Goal: Task Accomplishment & Management: Manage account settings

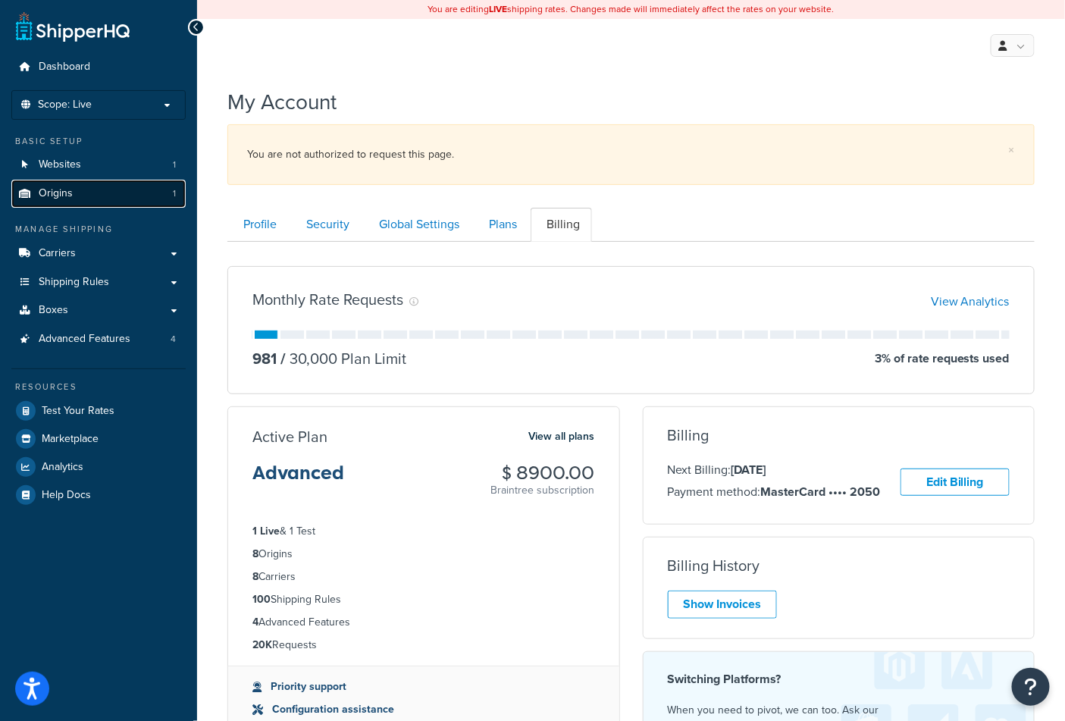
click at [117, 196] on link "Origins 1" at bounding box center [98, 194] width 174 height 28
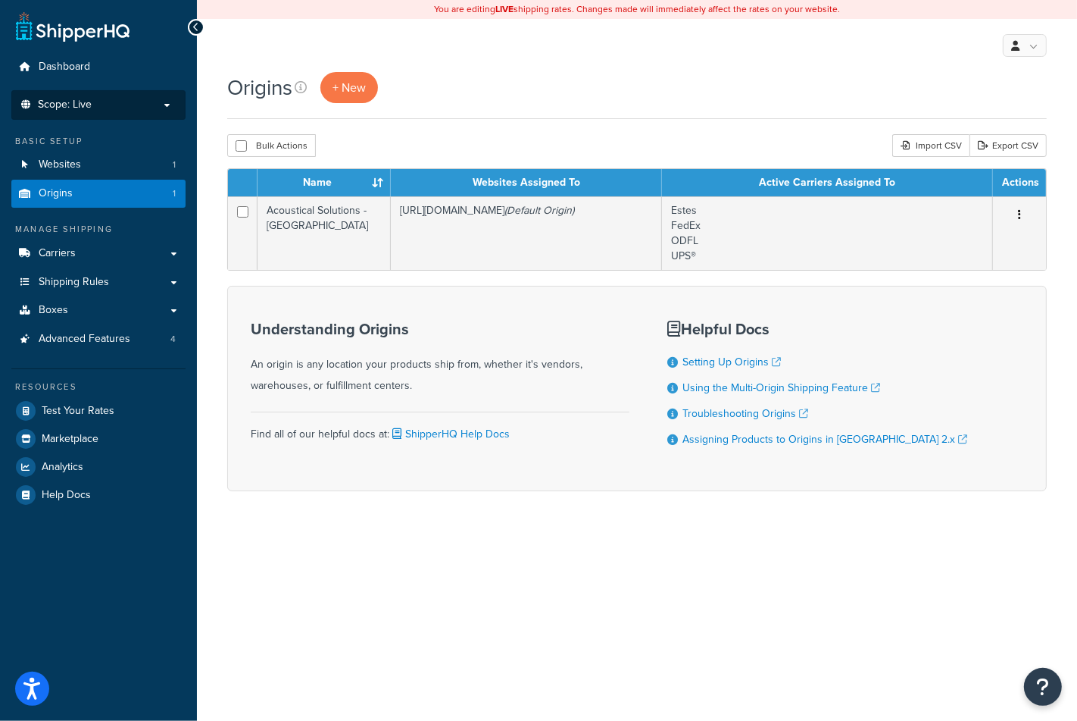
click at [81, 111] on span "Scope: Live" at bounding box center [65, 104] width 54 height 13
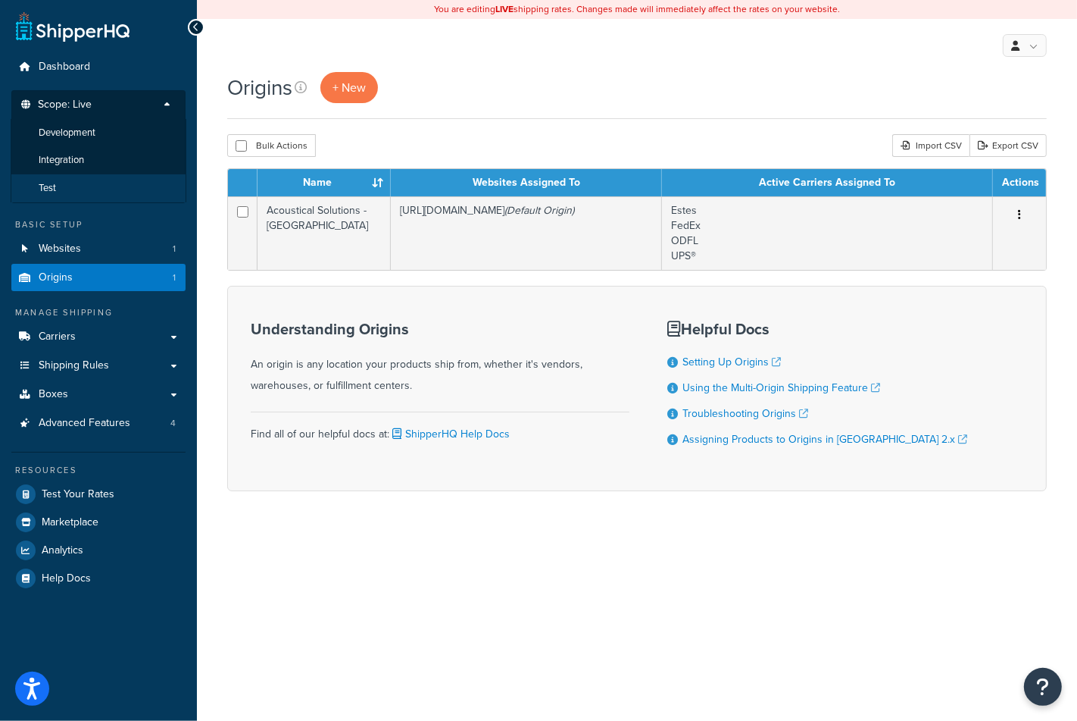
click at [82, 189] on li "Test" at bounding box center [99, 188] width 176 height 28
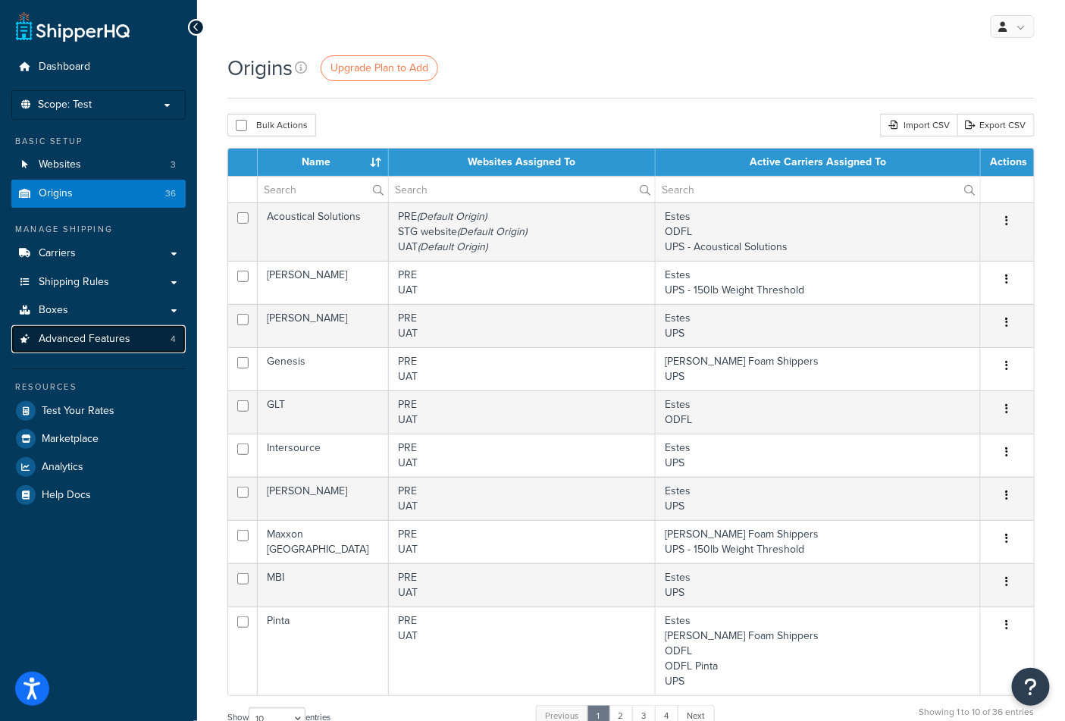
click at [103, 341] on span "Advanced Features" at bounding box center [85, 339] width 92 height 13
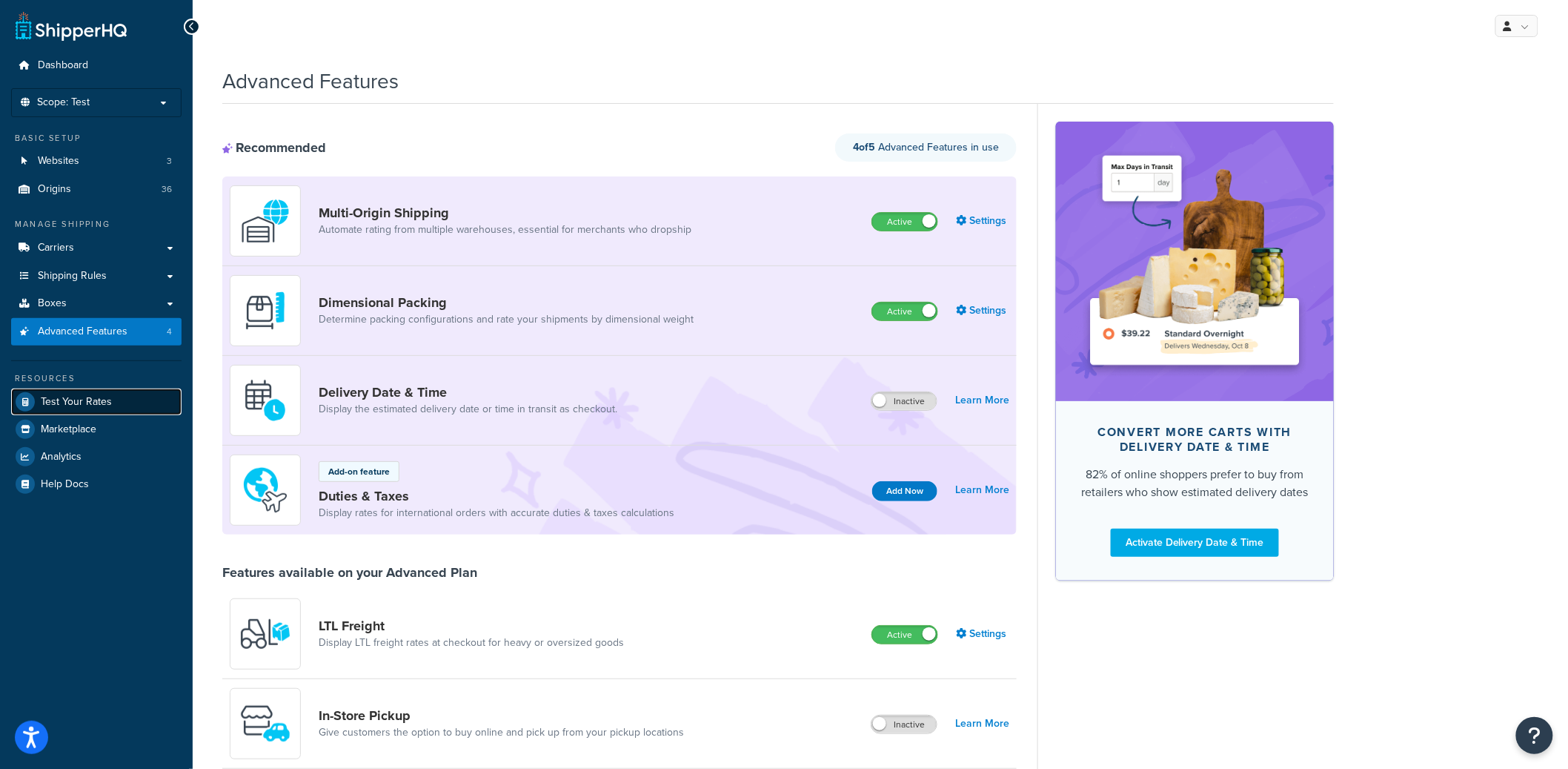
click at [114, 399] on link "Test Your Rates" at bounding box center [96, 401] width 170 height 26
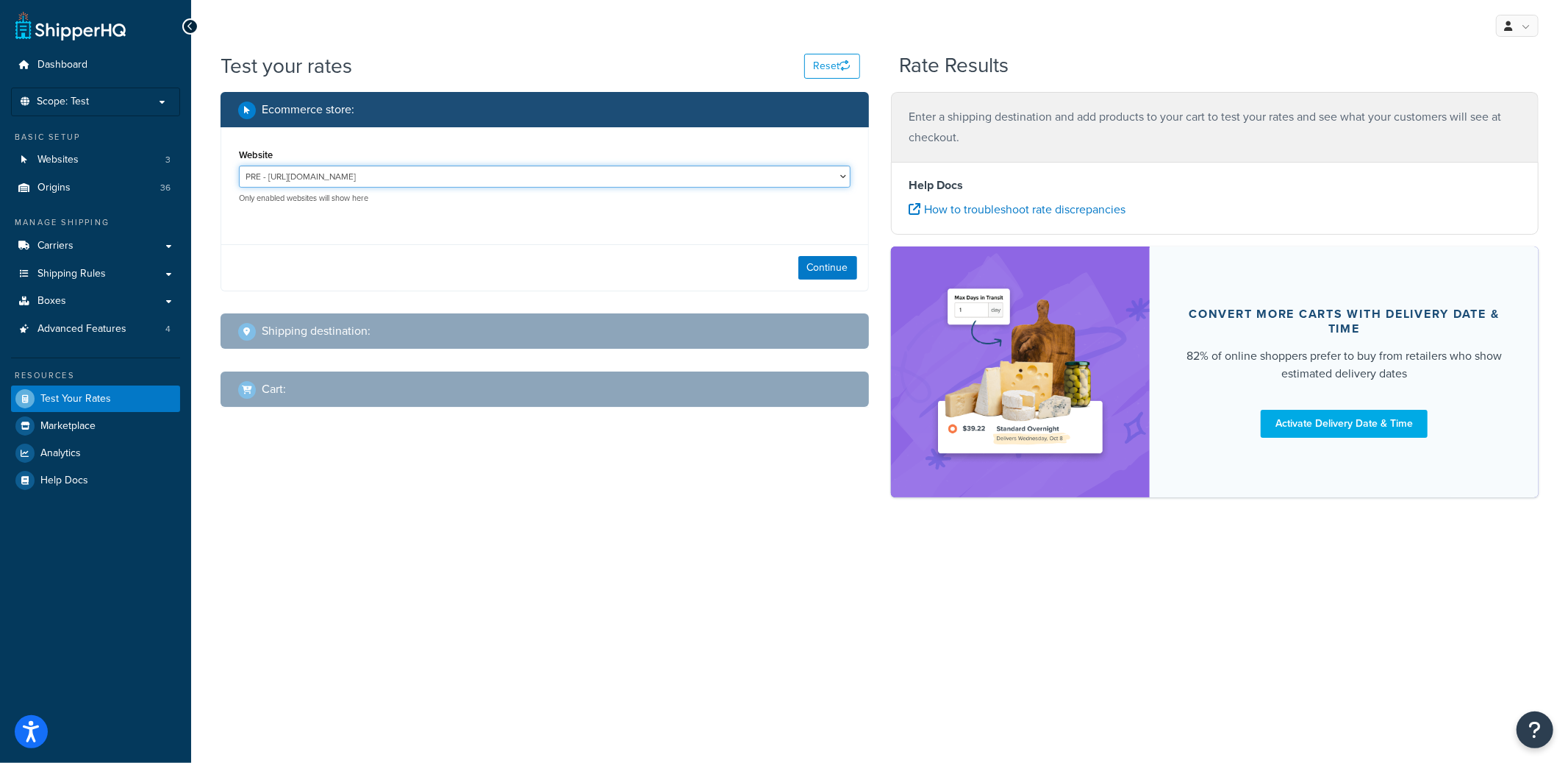
click at [507, 173] on select "PRE - https://acousticalsolutions.p.tomandco.uk/ UAT - https://acousticalsoluti…" at bounding box center [544, 176] width 611 height 22
click at [239, 165] on select "PRE - https://acousticalsolutions.p.tomandco.uk/ UAT - https://acousticalsoluti…" at bounding box center [544, 176] width 611 height 22
click at [848, 270] on button "Continue" at bounding box center [828, 268] width 59 height 23
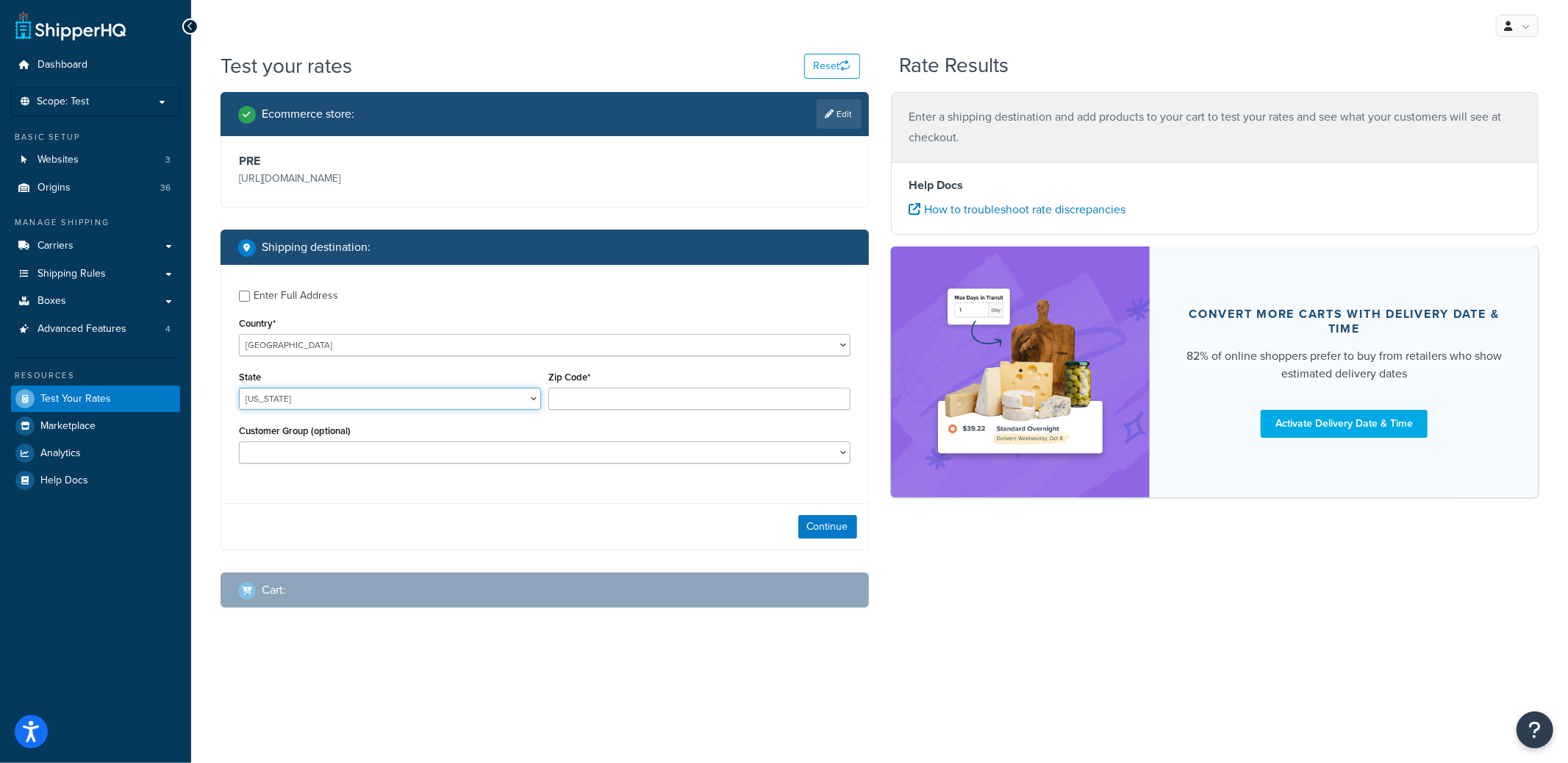
click at [327, 393] on select "Alabama Alaska American Samoa Arizona Arkansas Armed Forces Americas Armed Forc…" at bounding box center [389, 398] width 302 height 22
select select "TX"
click at [239, 388] on select "Alabama Alaska American Samoa Arizona Arkansas Armed Forces Americas Armed Forc…" at bounding box center [389, 398] width 302 height 22
click at [598, 397] on input "Zip Code*" at bounding box center [699, 398] width 302 height 22
type input "78736"
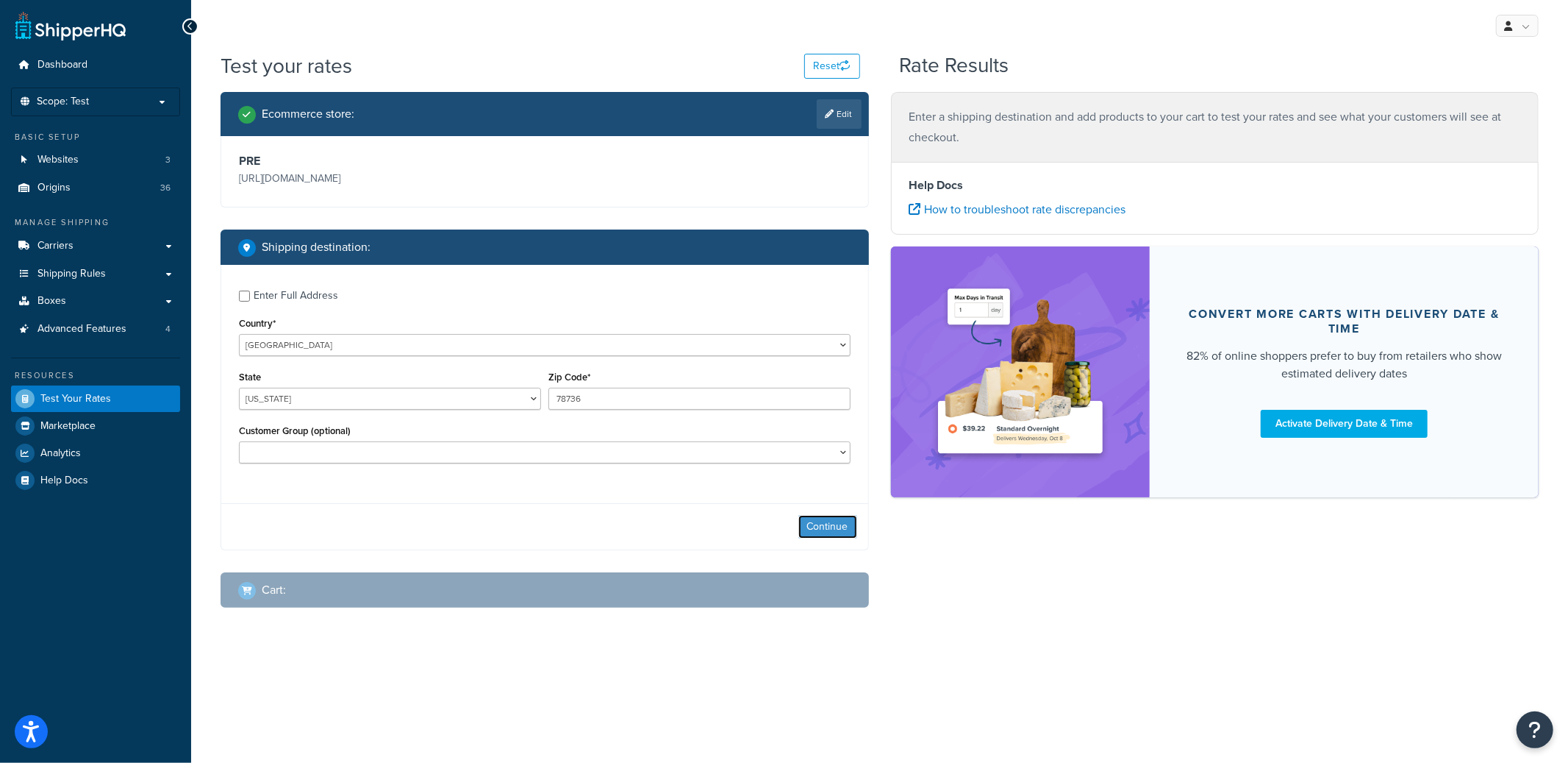
click at [849, 524] on button "Continue" at bounding box center [828, 526] width 59 height 23
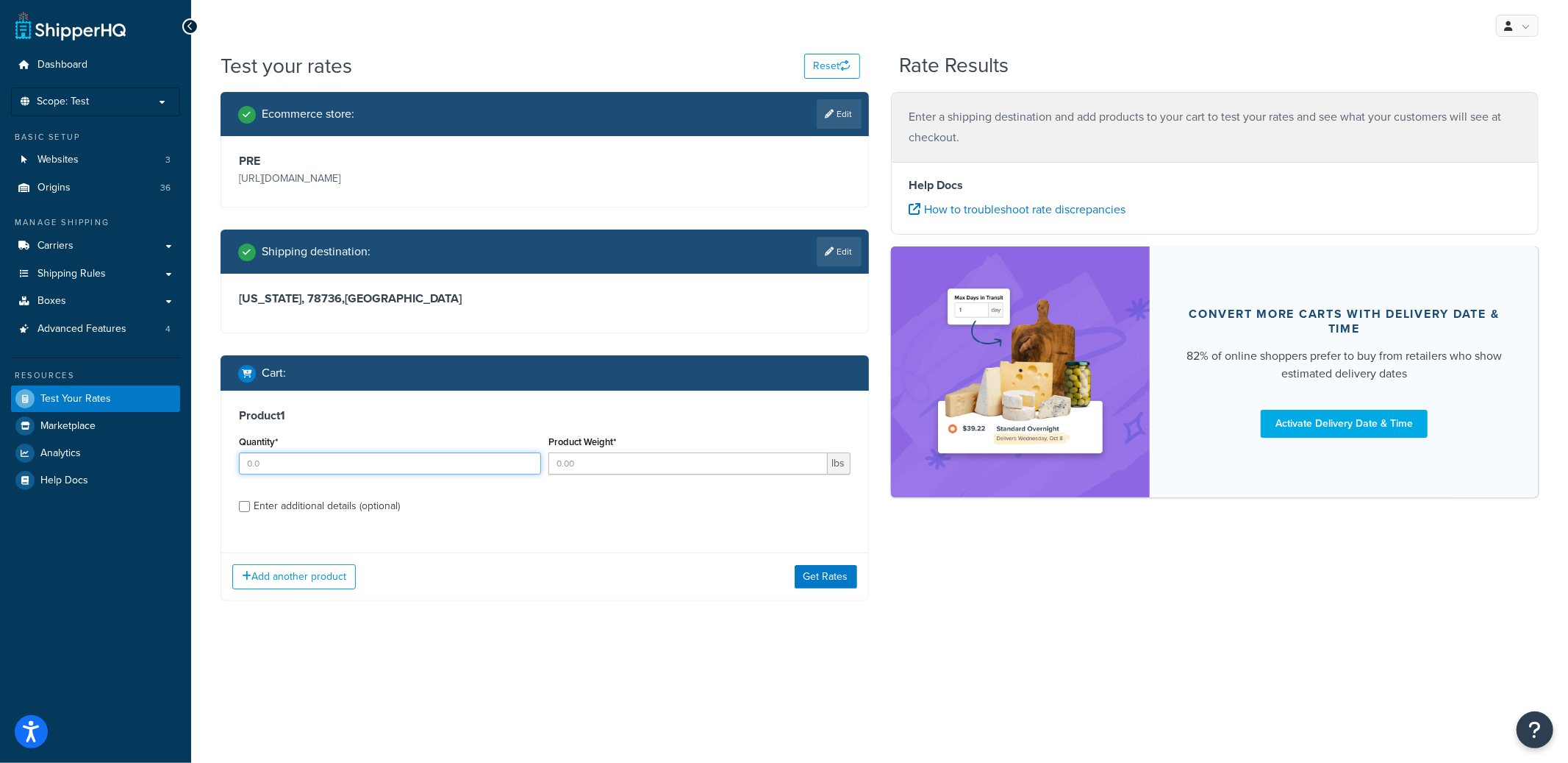
click at [358, 470] on input "Quantity*" at bounding box center [389, 463] width 302 height 22
type input "1"
type input "15"
click at [316, 502] on div "Enter additional details (optional)" at bounding box center [326, 506] width 147 height 20
click at [250, 502] on input "Enter additional details (optional)" at bounding box center [244, 506] width 11 height 11
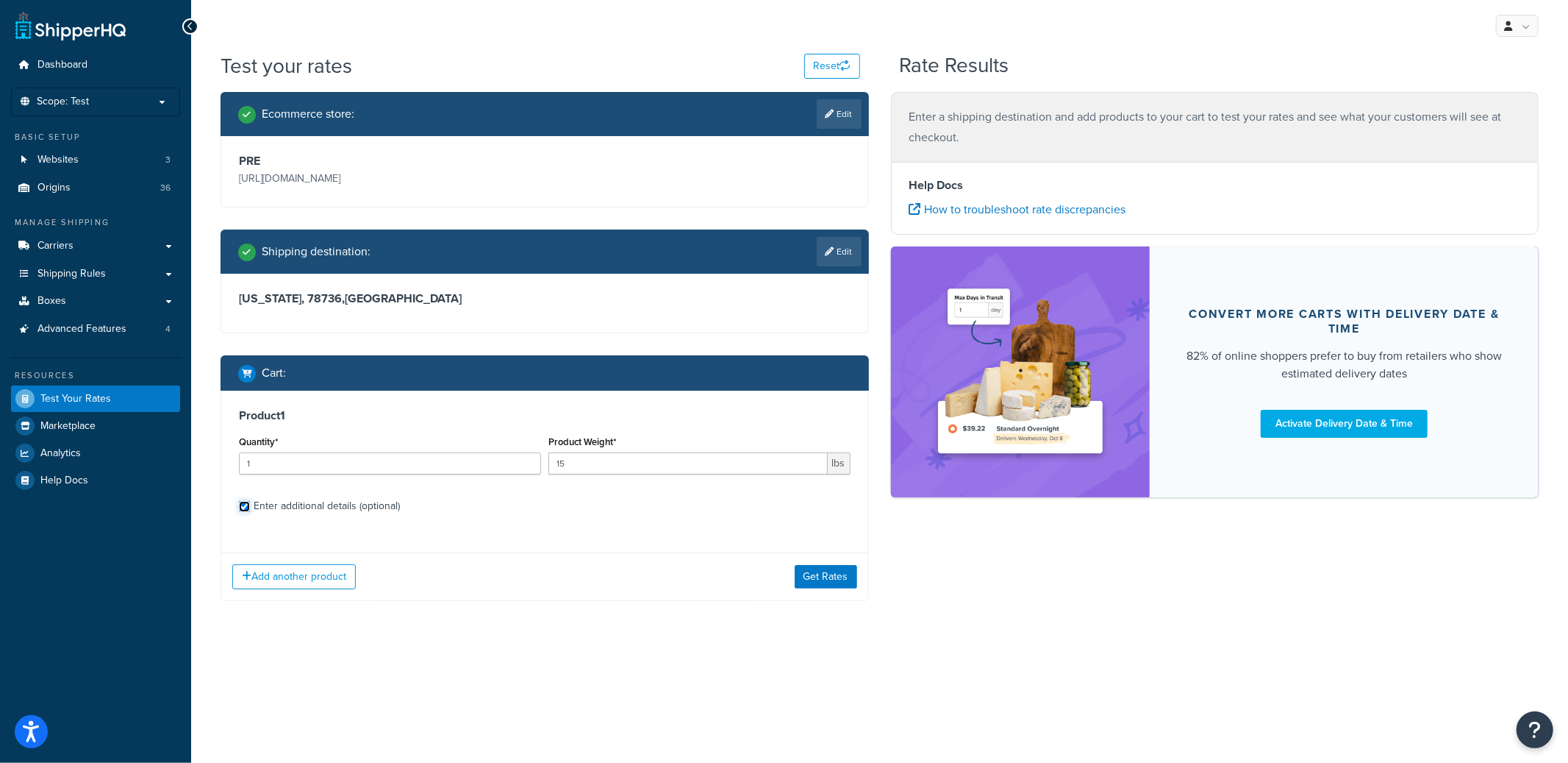
checkbox input "true"
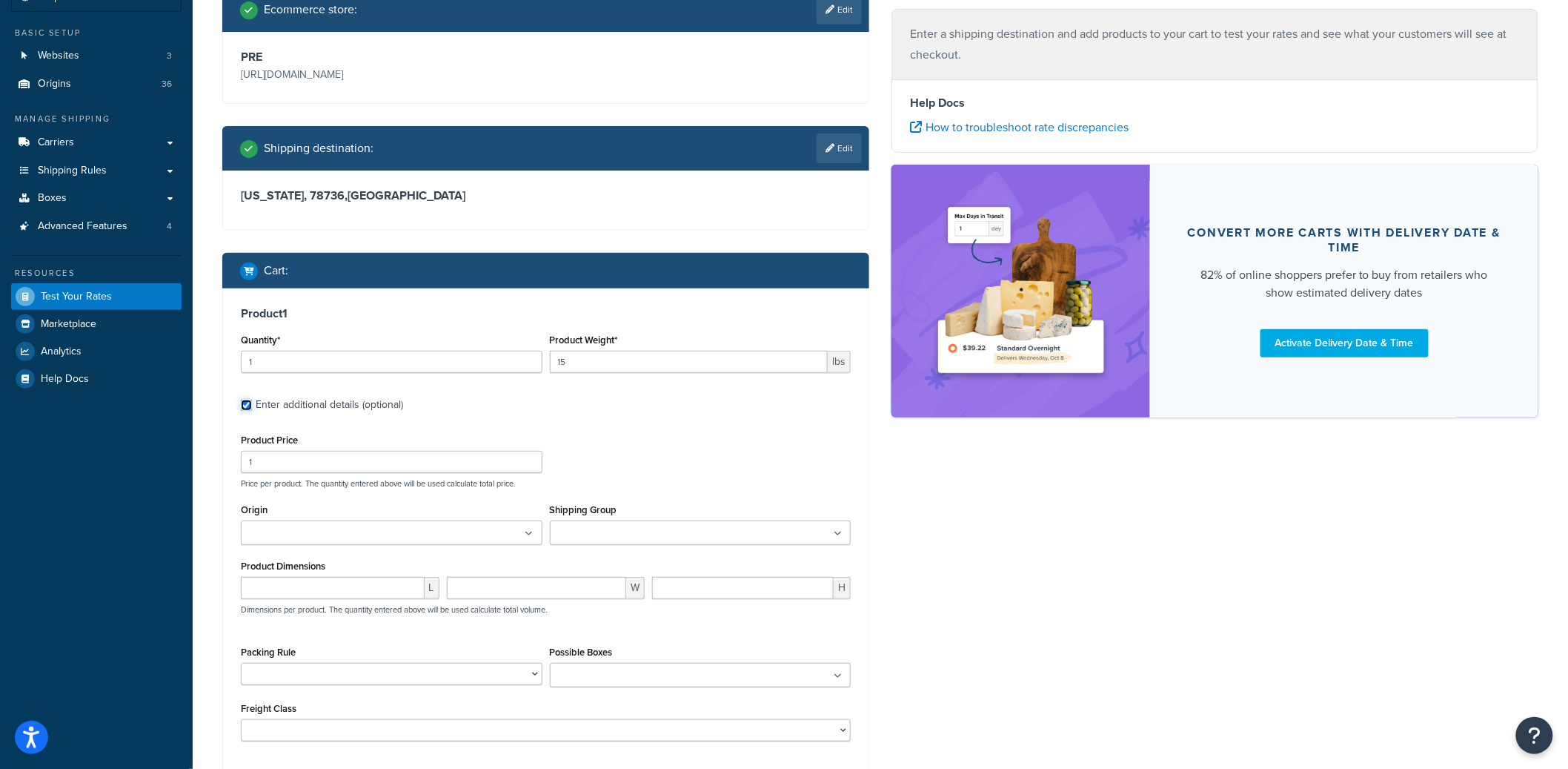
scroll to position [264, 0]
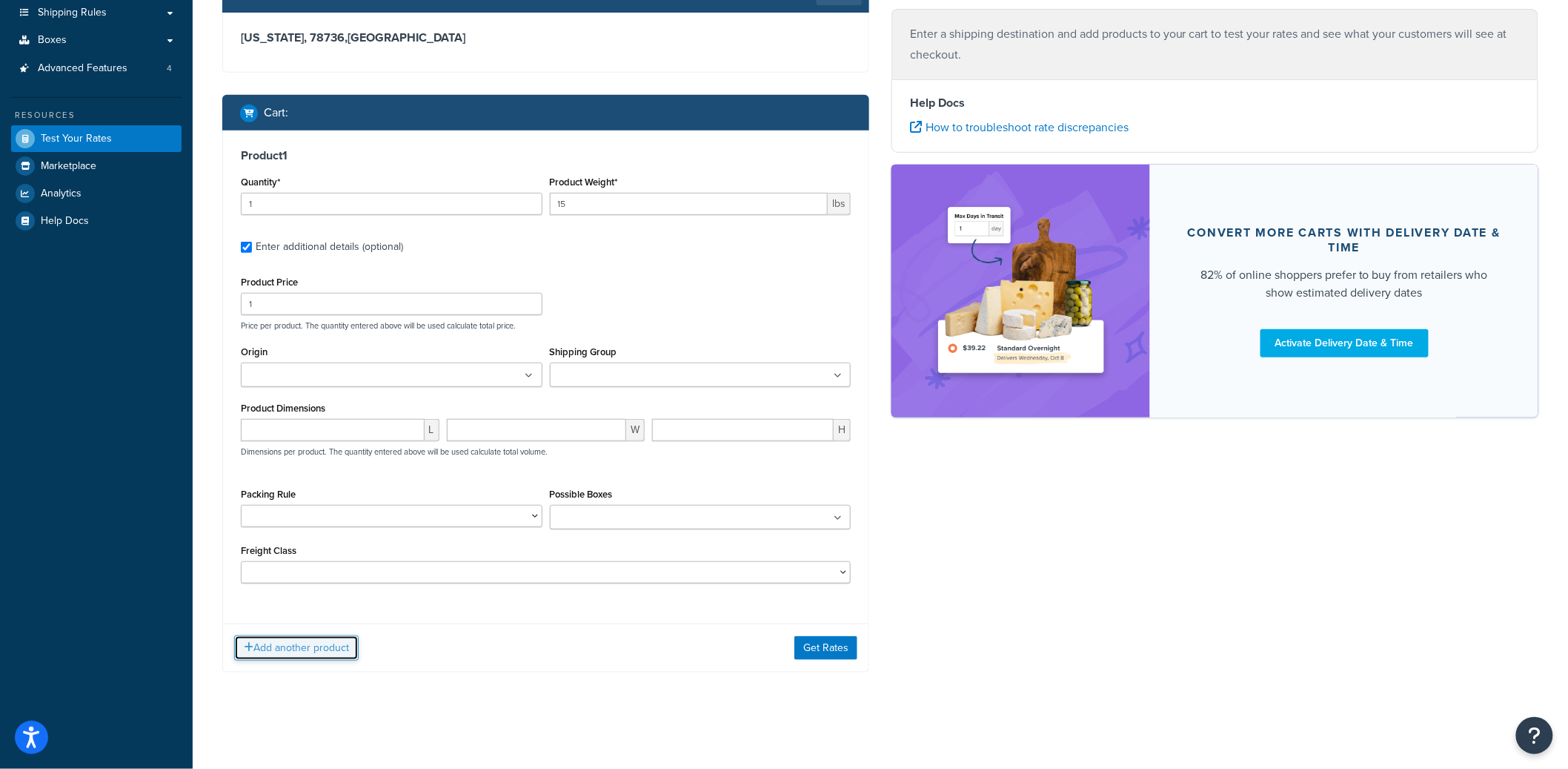
click at [305, 641] on button "Add another product" at bounding box center [295, 648] width 124 height 25
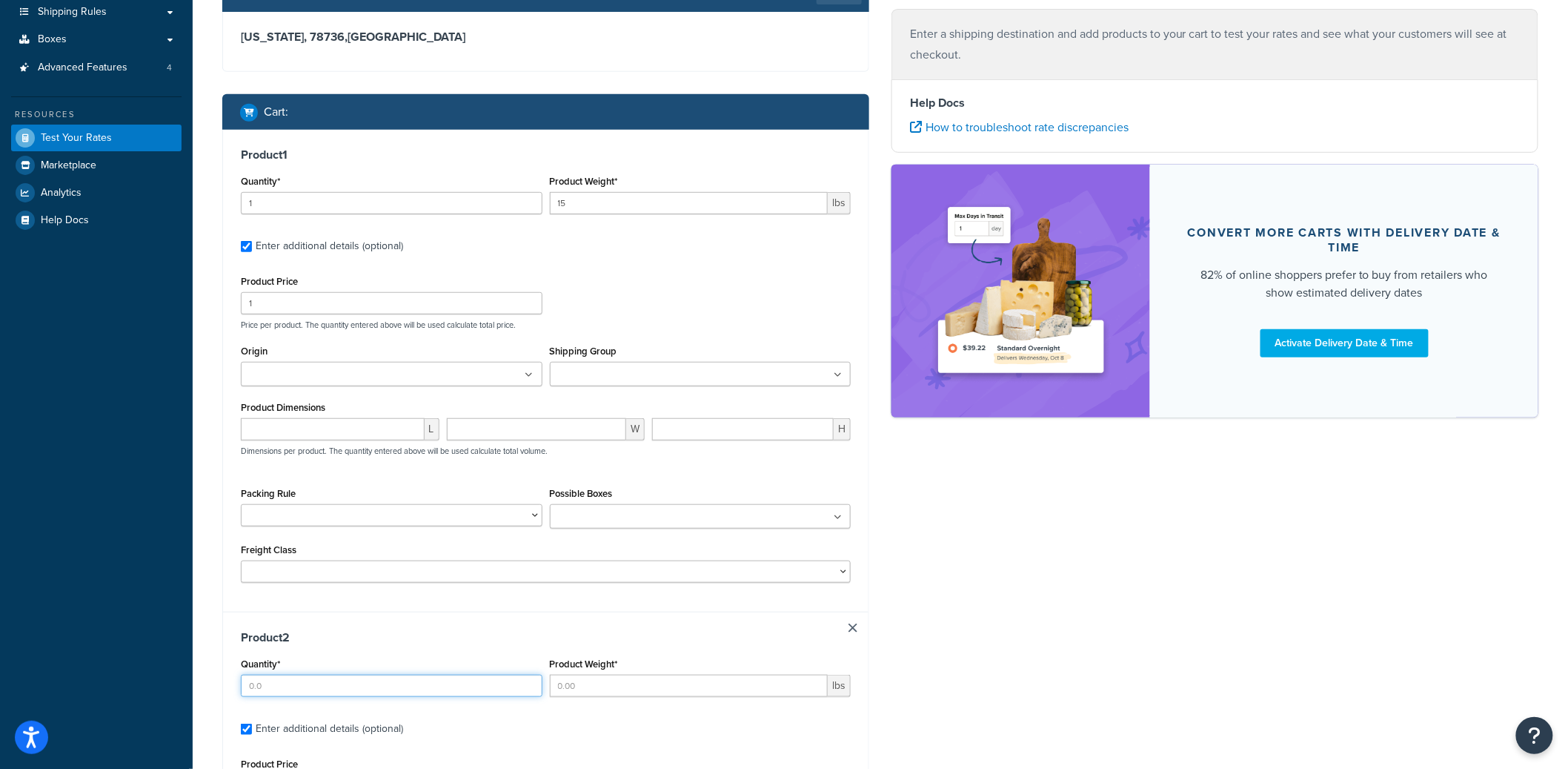
click at [288, 690] on input "Quantity*" at bounding box center [391, 685] width 301 height 23
type input "1"
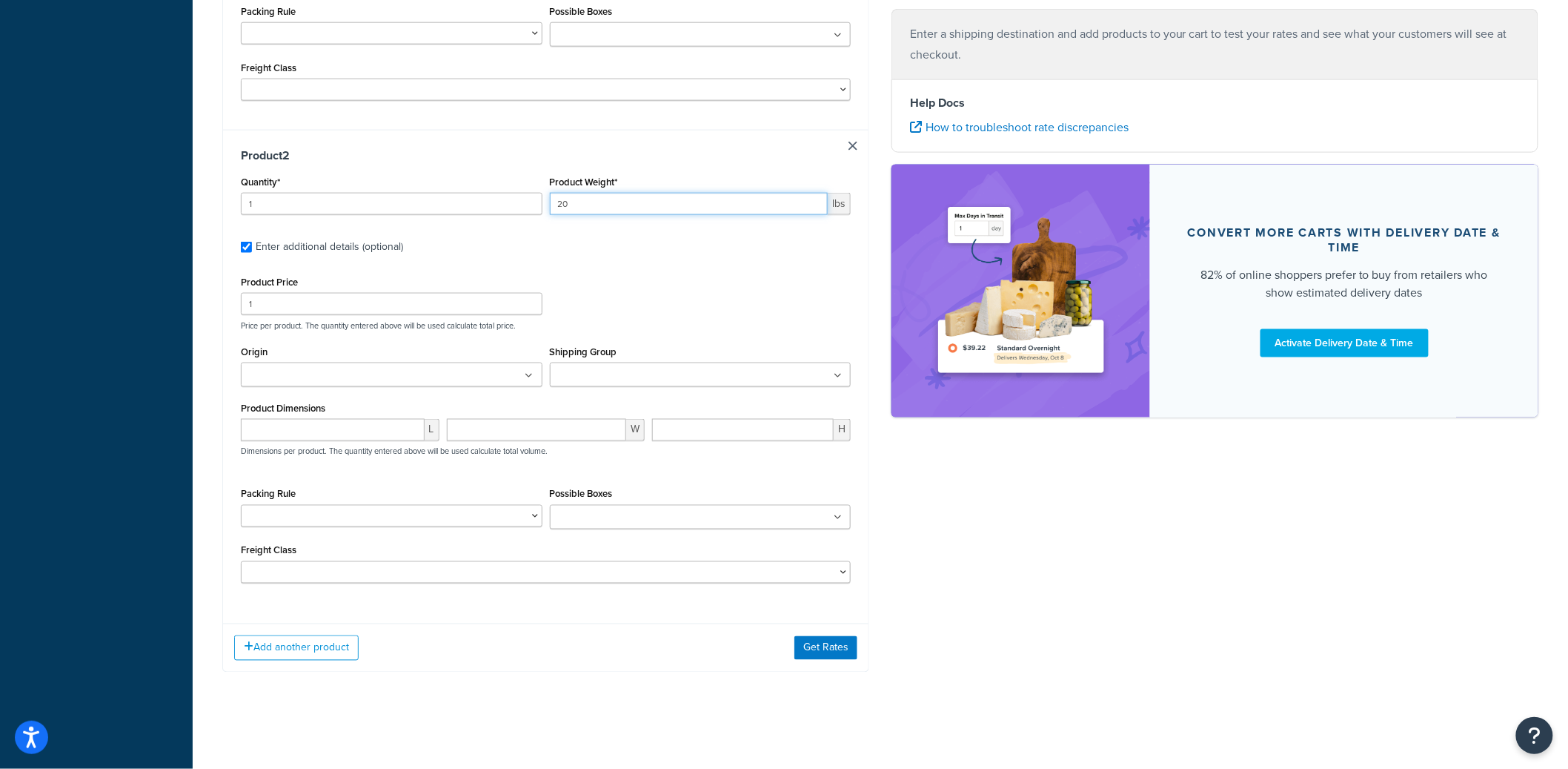
type input "20"
click at [807, 647] on button "Get Rates" at bounding box center [826, 648] width 63 height 23
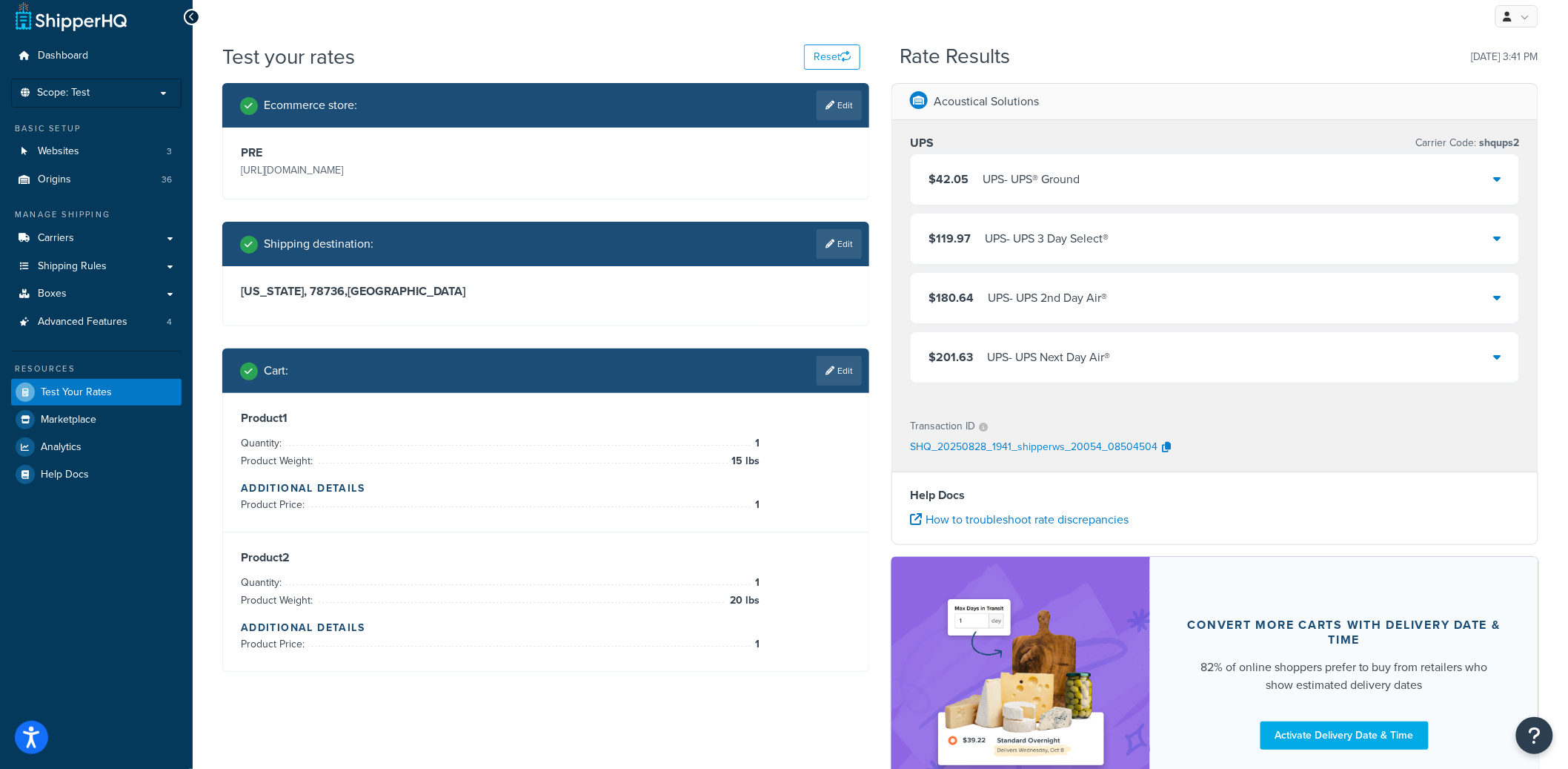
scroll to position [0, 0]
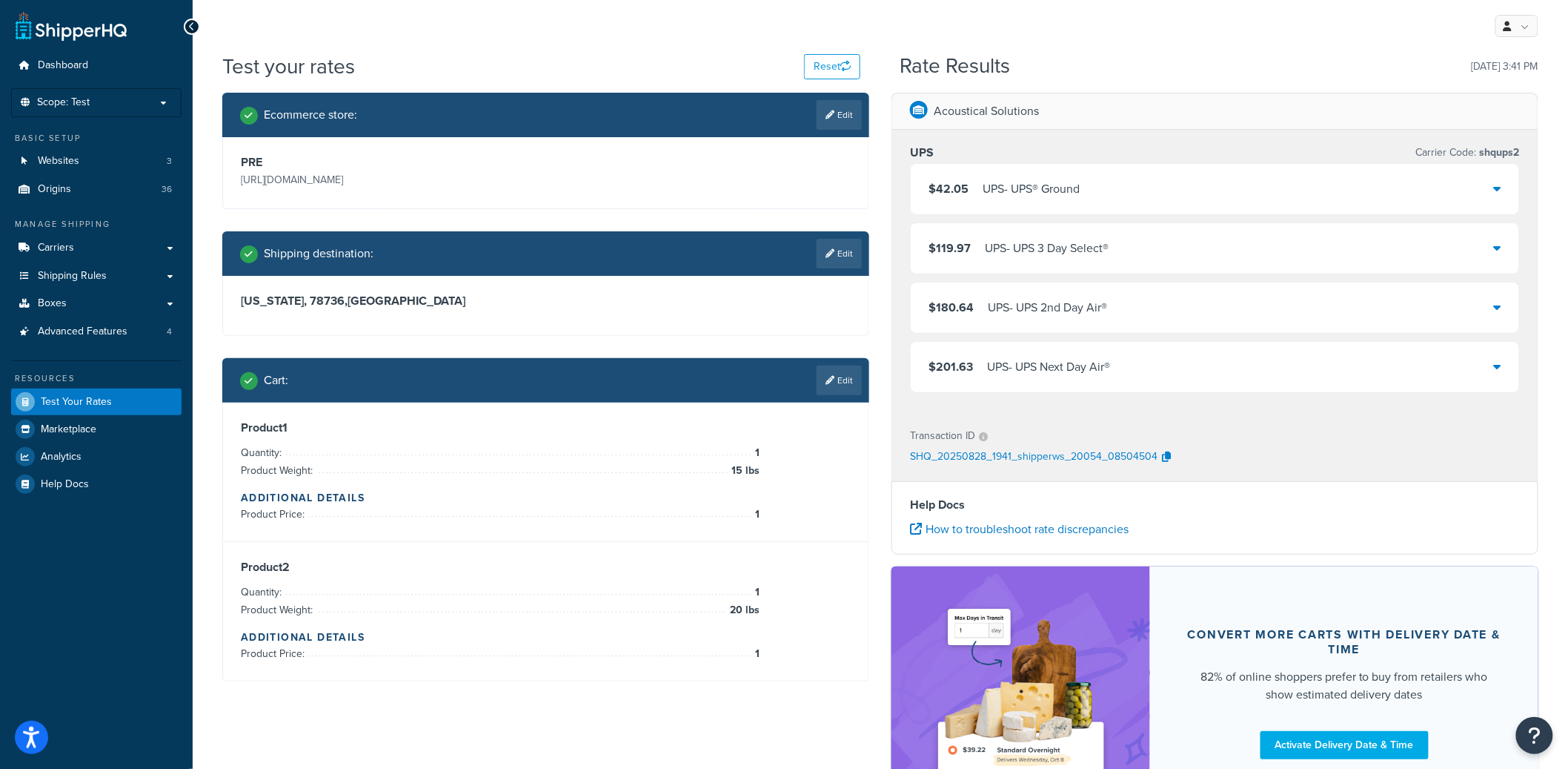
click at [1041, 188] on div "$42.05 UPS - UPS® Ground" at bounding box center [1215, 189] width 608 height 51
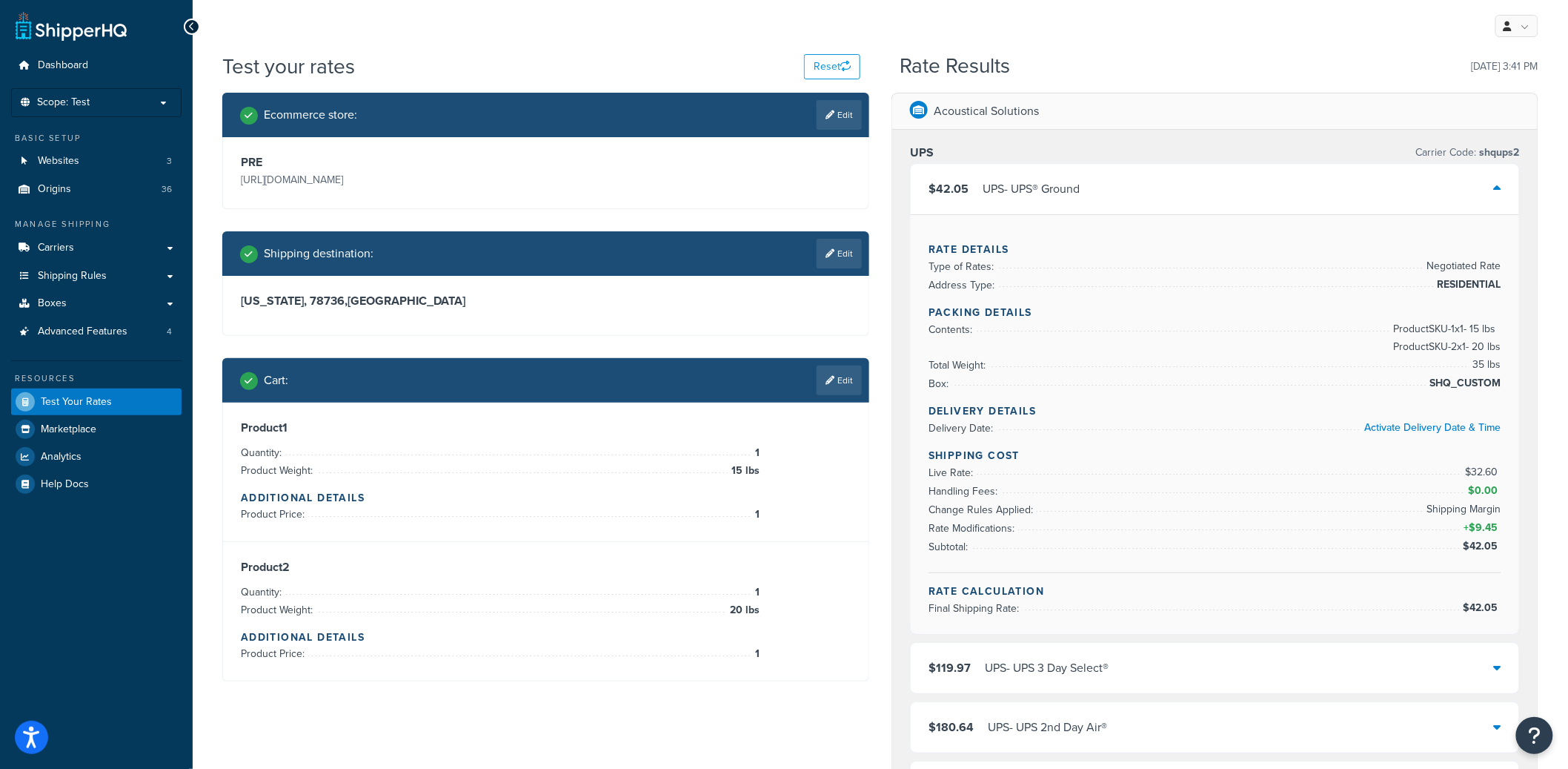
click at [1041, 185] on div "$42.05 UPS - UPS® Ground" at bounding box center [1215, 189] width 608 height 51
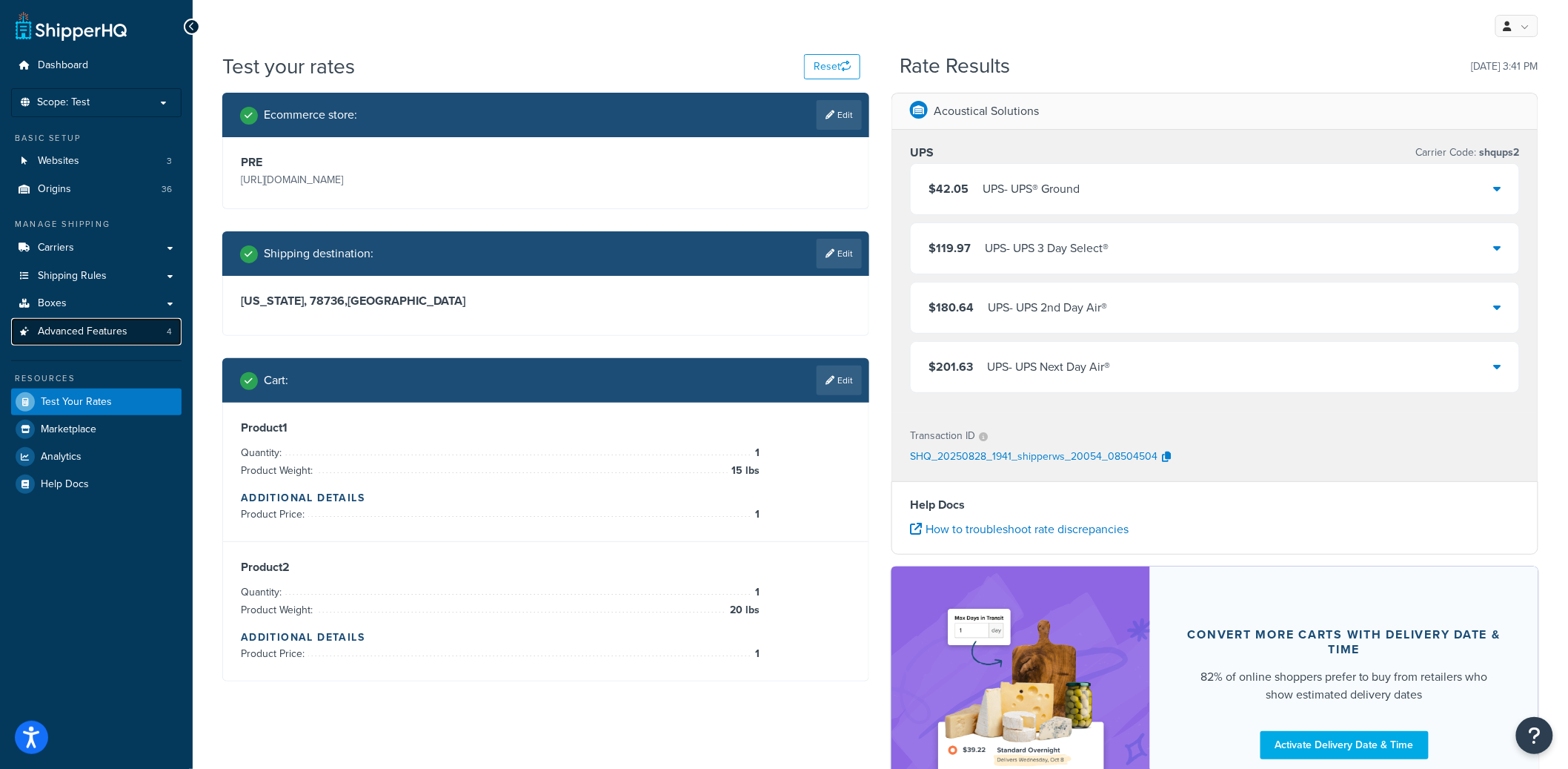
click at [111, 340] on link "Advanced Features 4" at bounding box center [96, 332] width 170 height 27
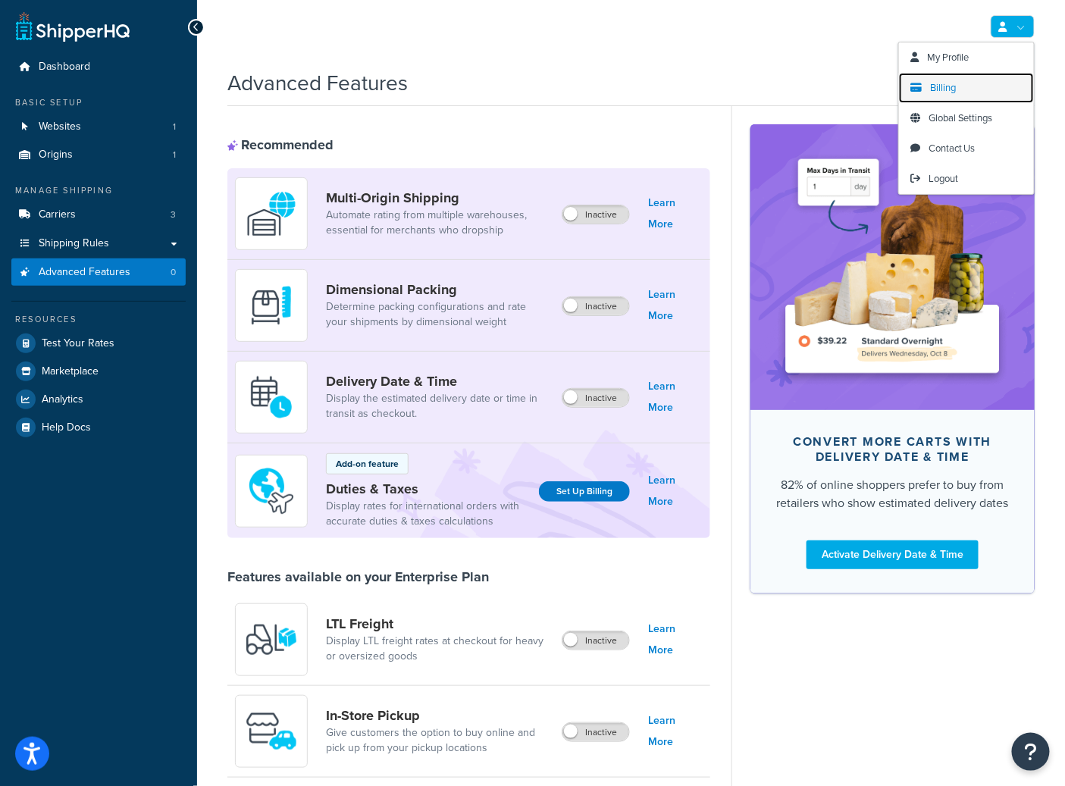
click at [941, 85] on span "Billing" at bounding box center [943, 87] width 26 height 14
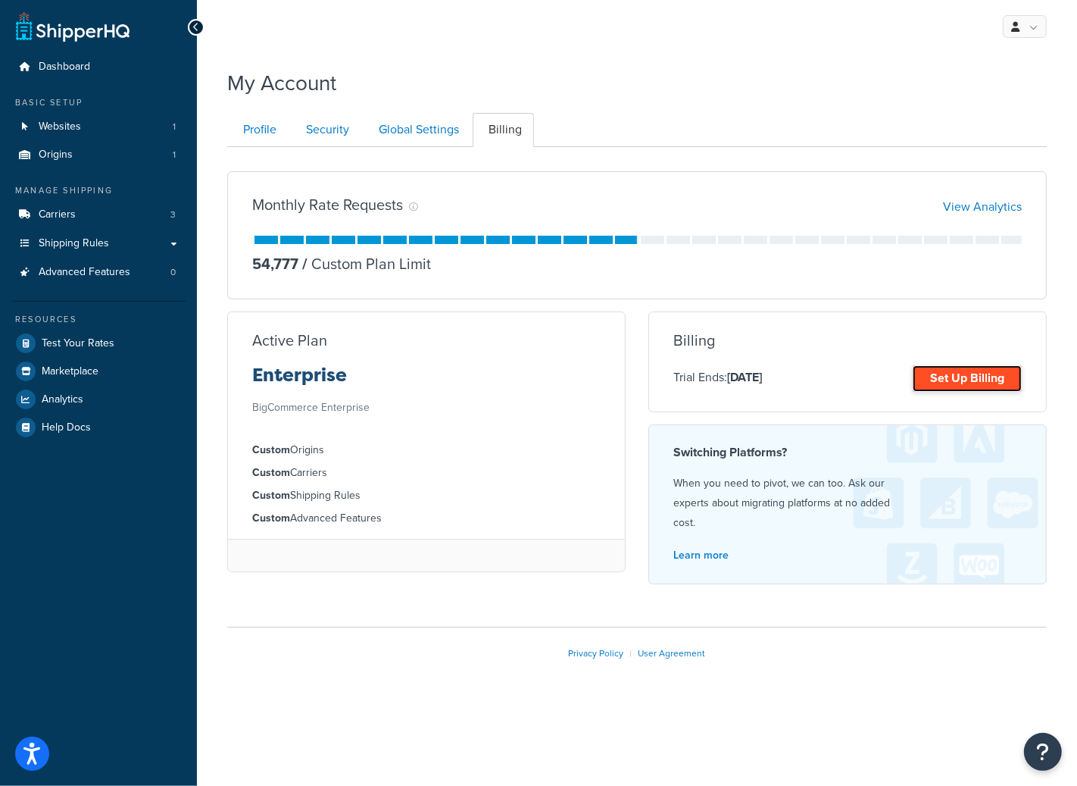
click at [1009, 374] on link "Set Up Billing" at bounding box center [967, 378] width 109 height 27
click at [1004, 380] on link "Set Up Billing" at bounding box center [967, 378] width 109 height 27
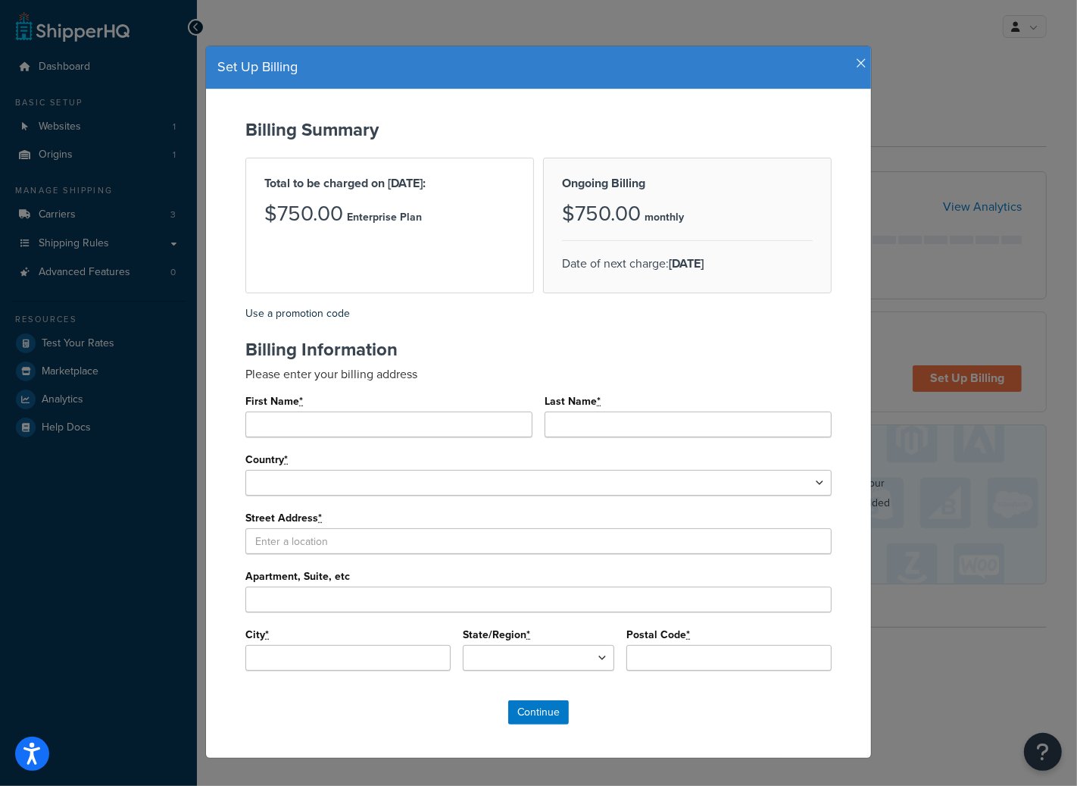
click at [856, 60] on icon "button" at bounding box center [861, 64] width 11 height 14
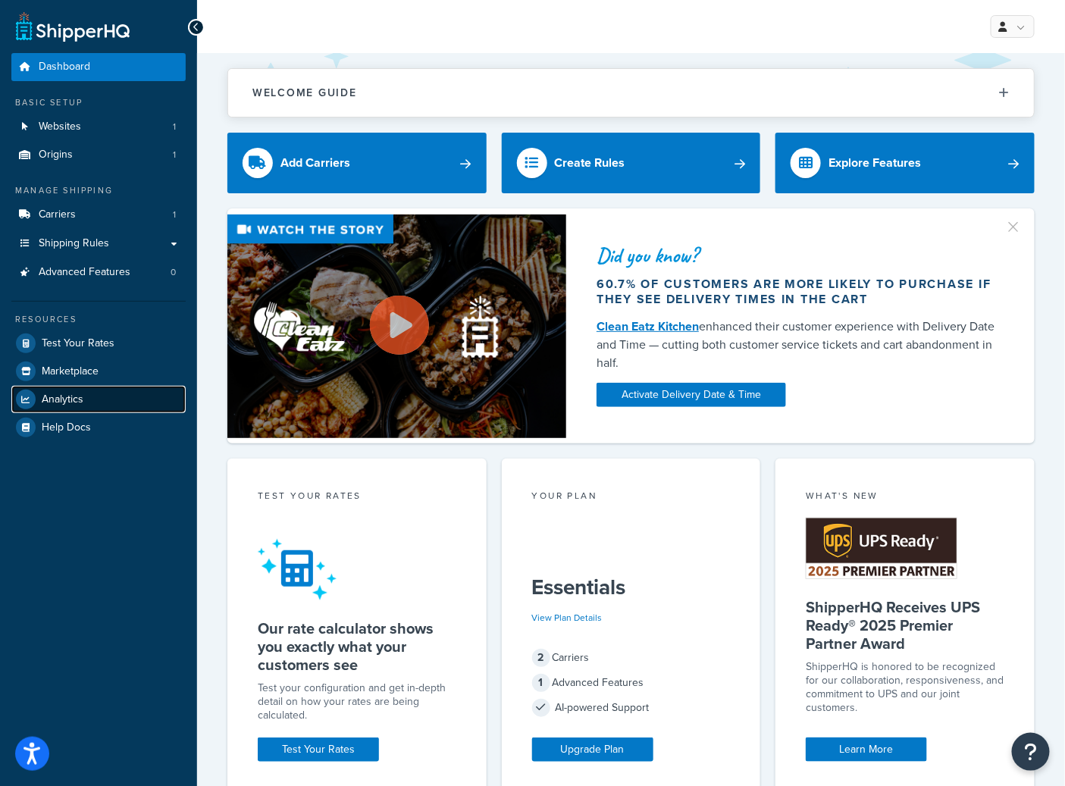
click at [84, 403] on link "Analytics" at bounding box center [98, 399] width 174 height 27
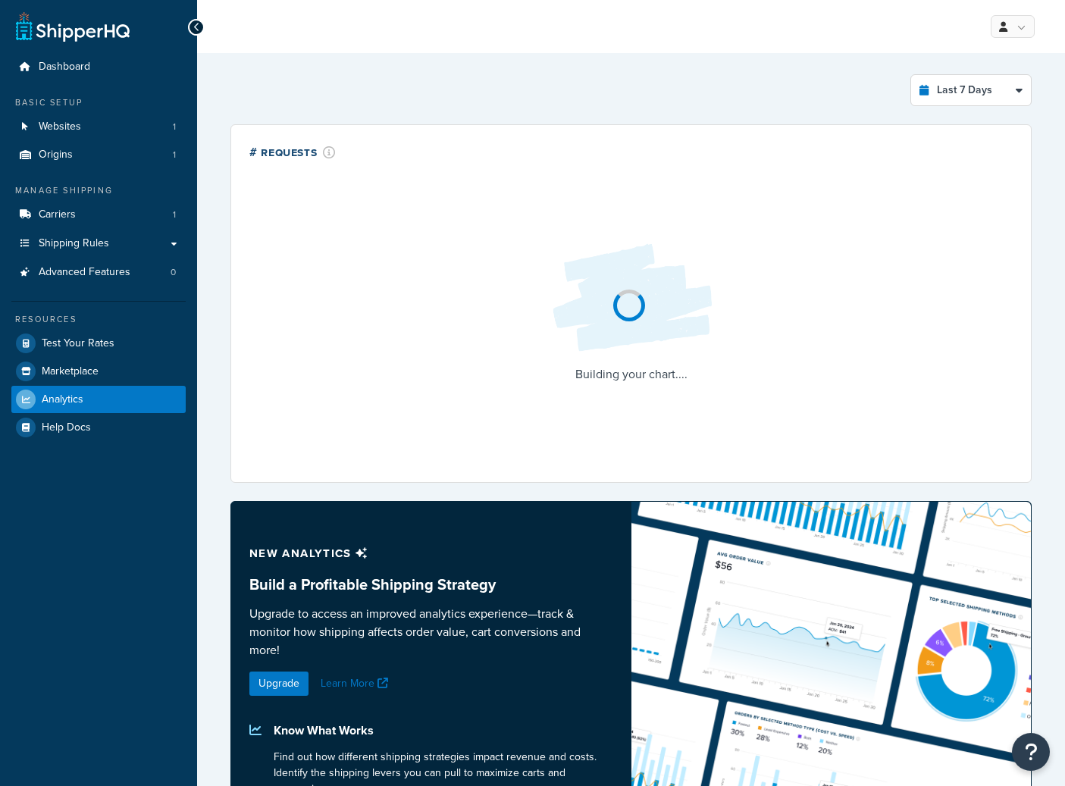
select select "last_7_days"
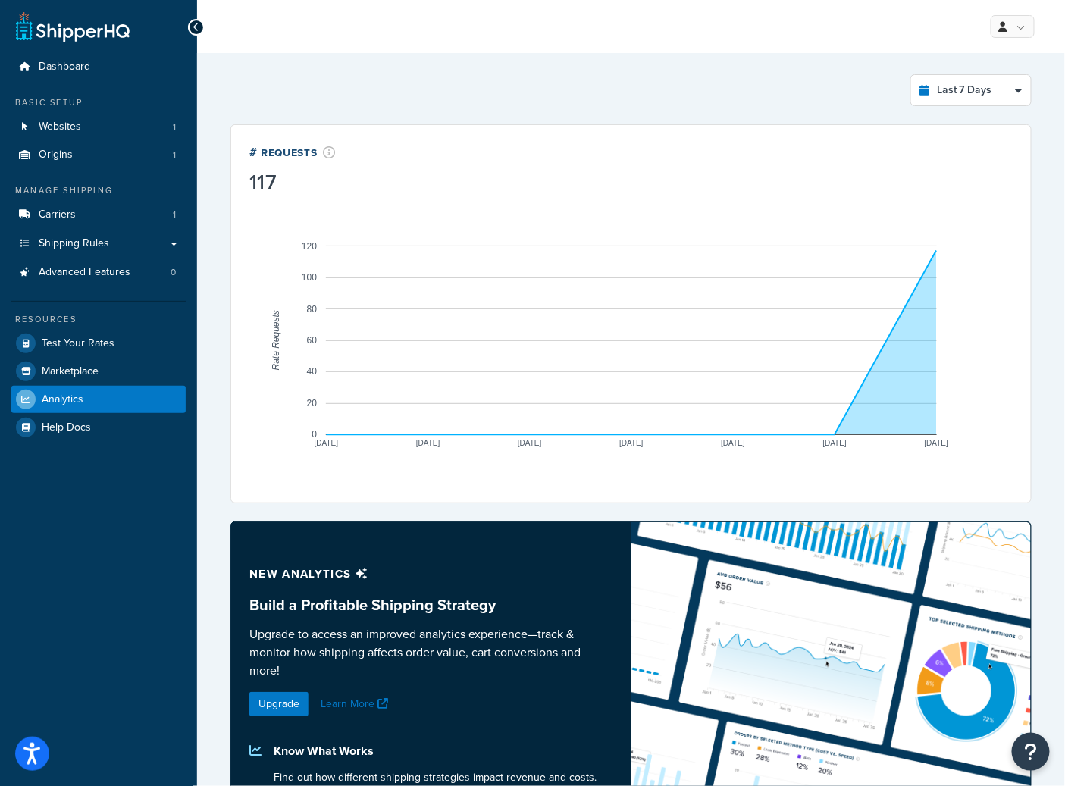
click at [932, 261] on icon "A chart." at bounding box center [632, 343] width 610 height 184
click at [139, 217] on link "Carriers 1" at bounding box center [98, 215] width 174 height 28
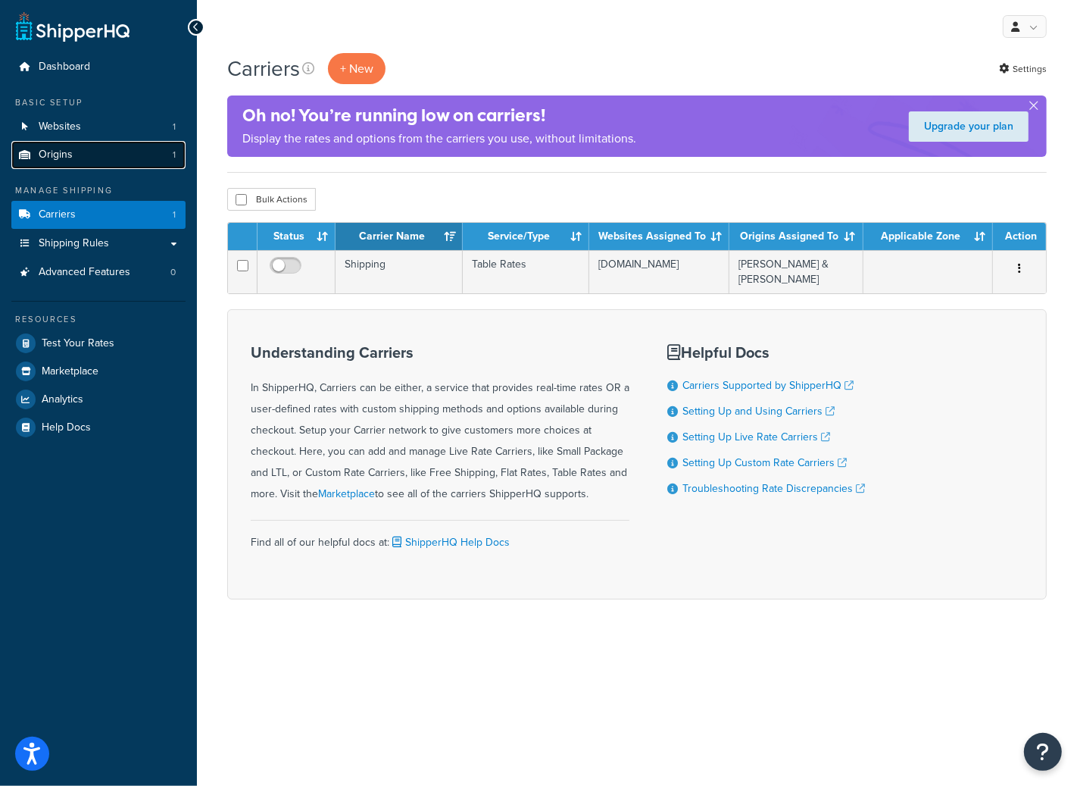
click at [118, 150] on link "Origins 1" at bounding box center [98, 155] width 174 height 28
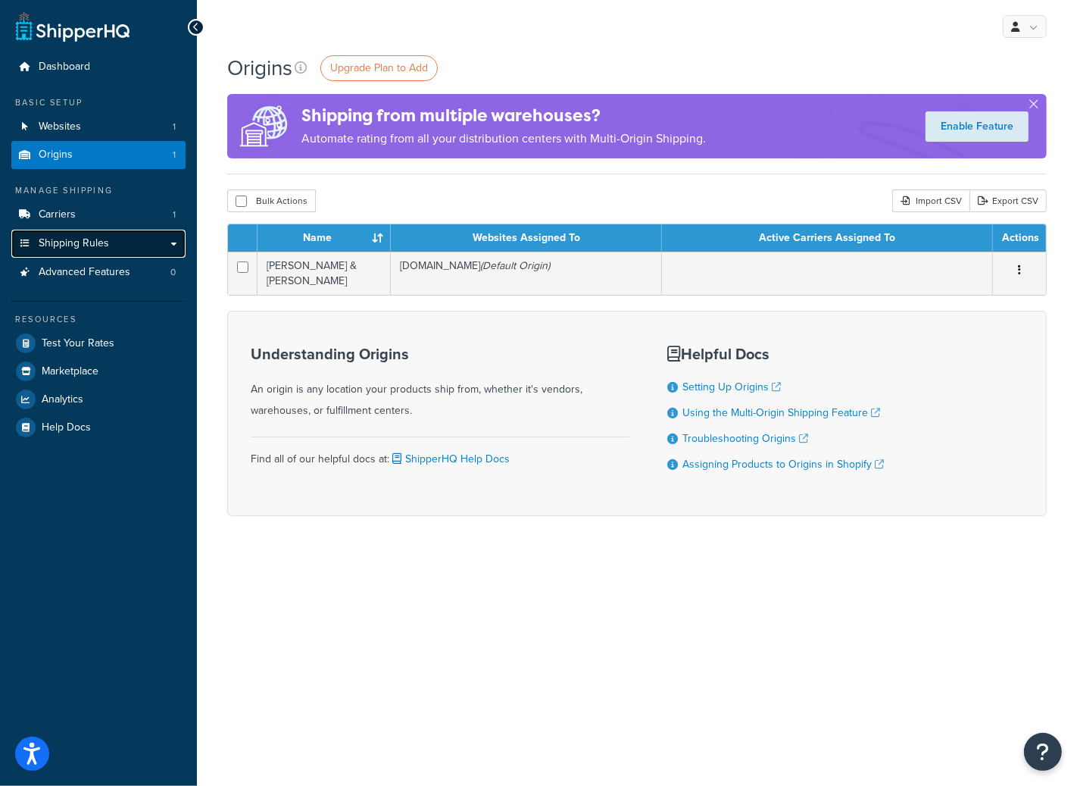
click at [102, 242] on span "Shipping Rules" at bounding box center [74, 243] width 70 height 13
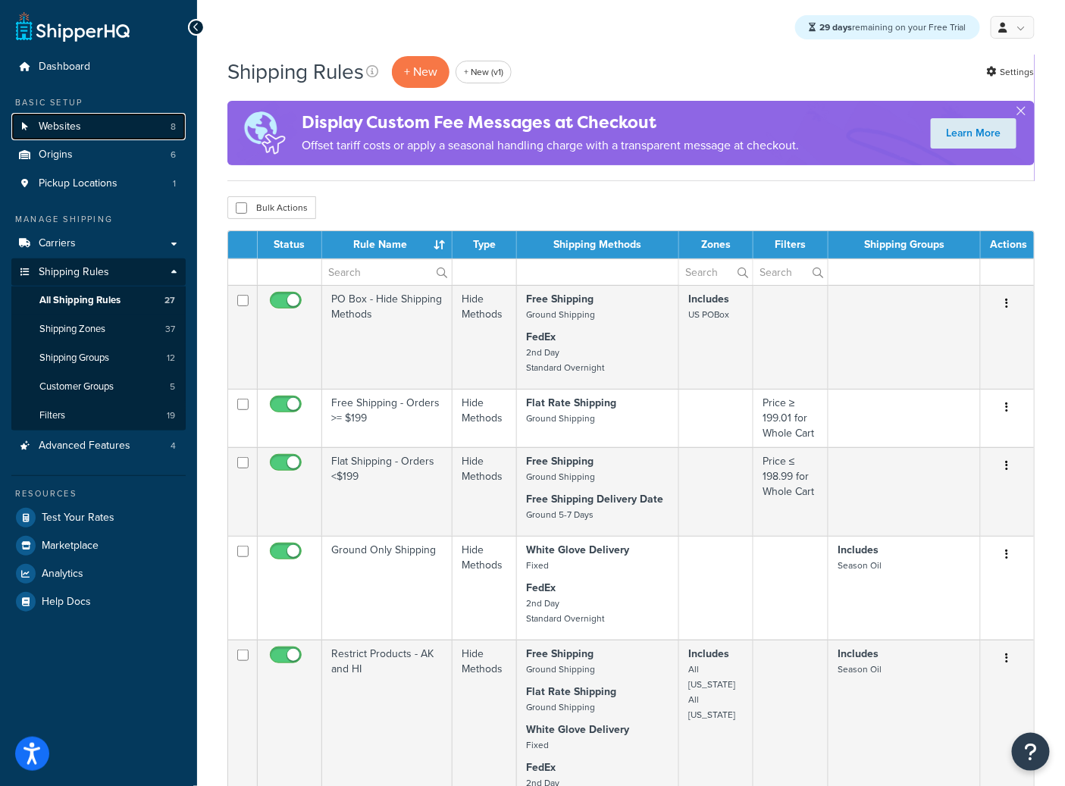
click at [105, 130] on link "Websites 8" at bounding box center [98, 127] width 174 height 28
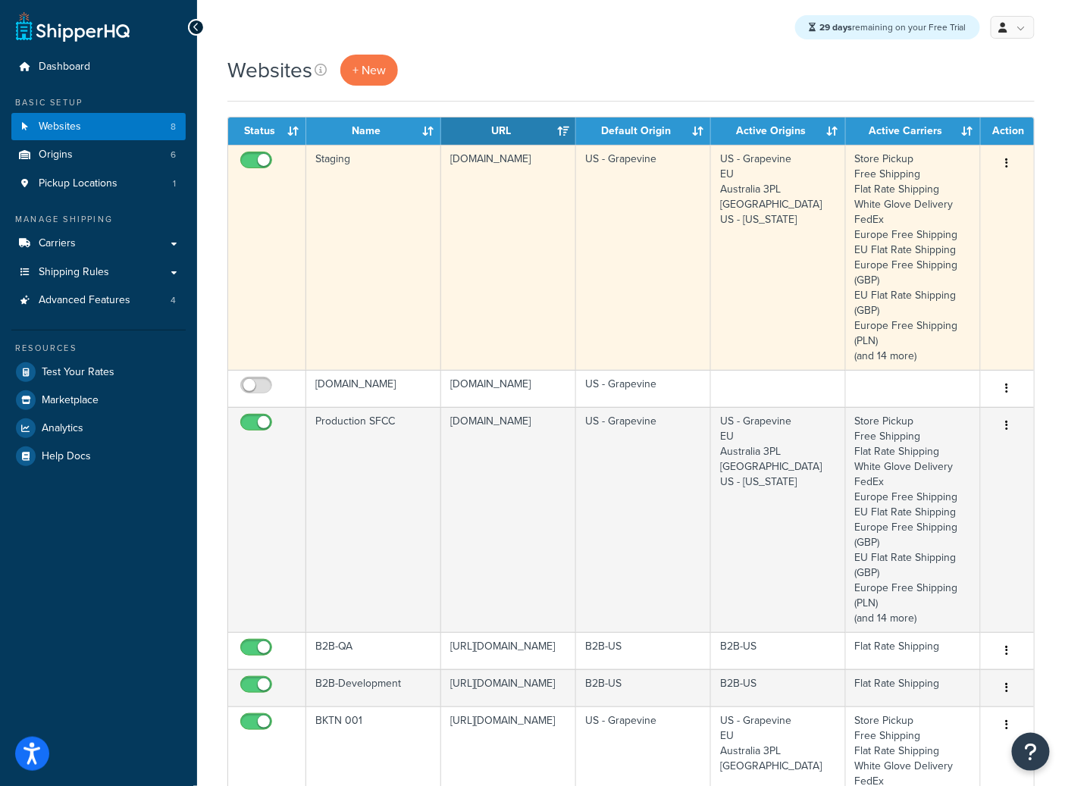
click at [384, 217] on td "Staging" at bounding box center [373, 257] width 135 height 225
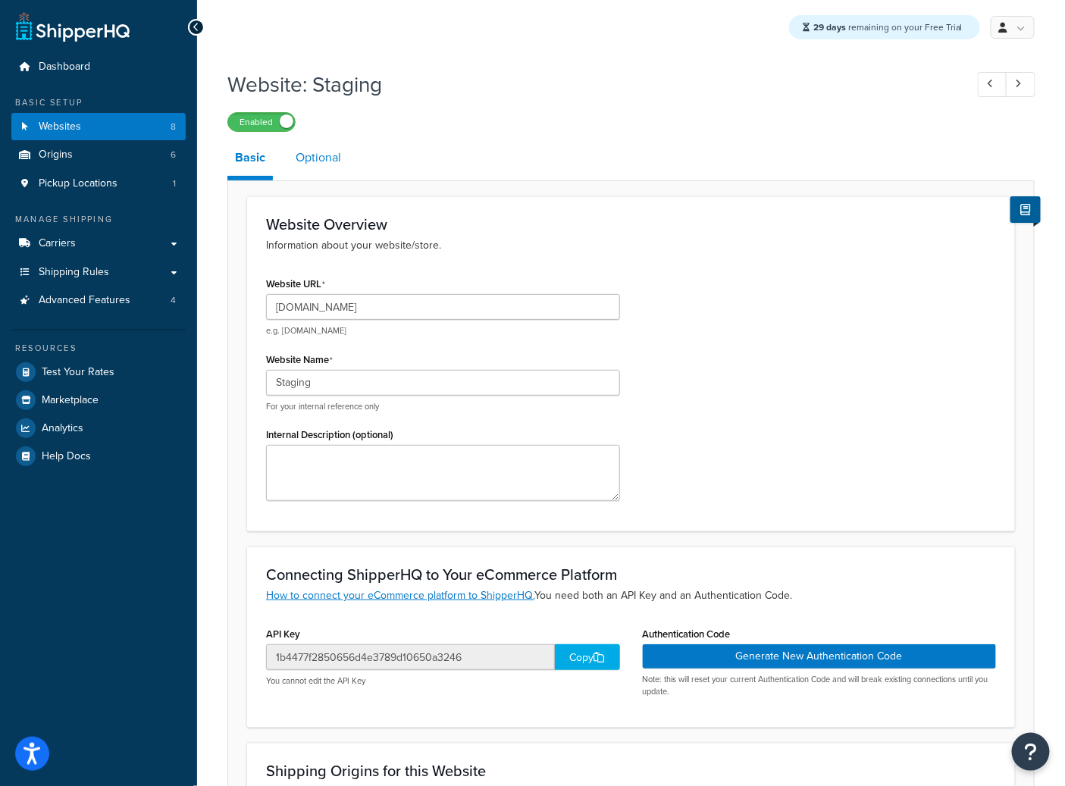
click at [333, 165] on link "Optional" at bounding box center [318, 157] width 61 height 36
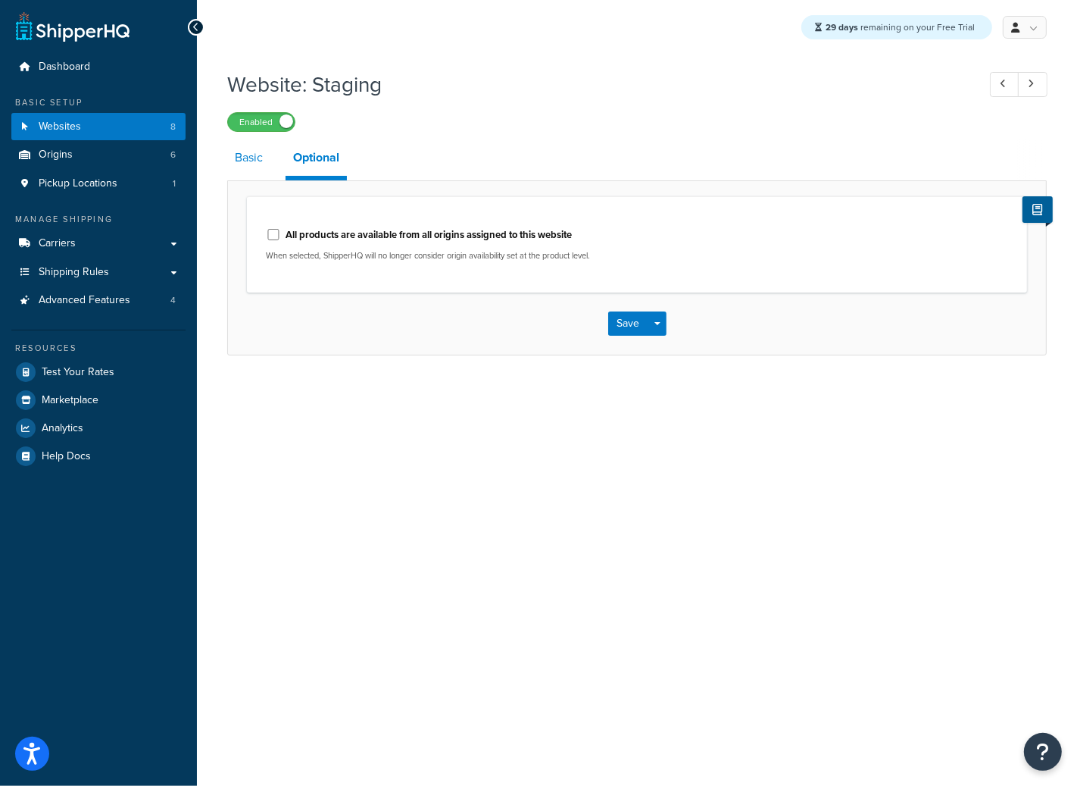
click at [252, 160] on link "Basic" at bounding box center [248, 157] width 43 height 36
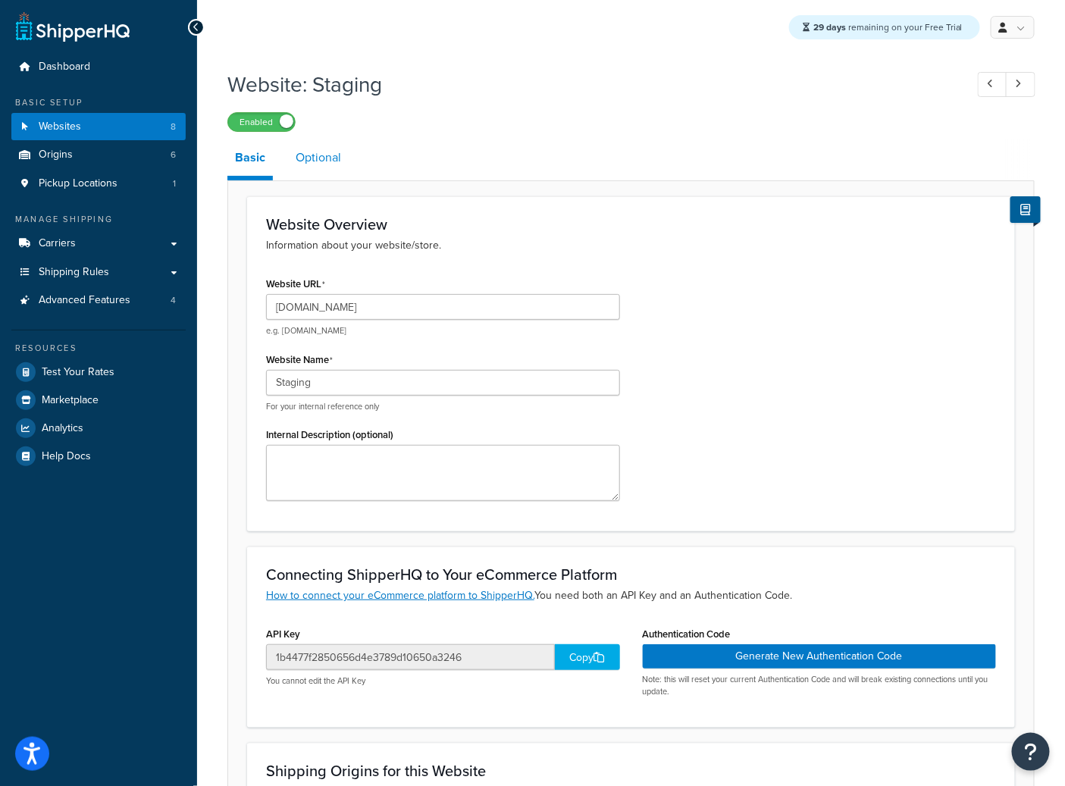
click at [312, 163] on link "Optional" at bounding box center [318, 157] width 61 height 36
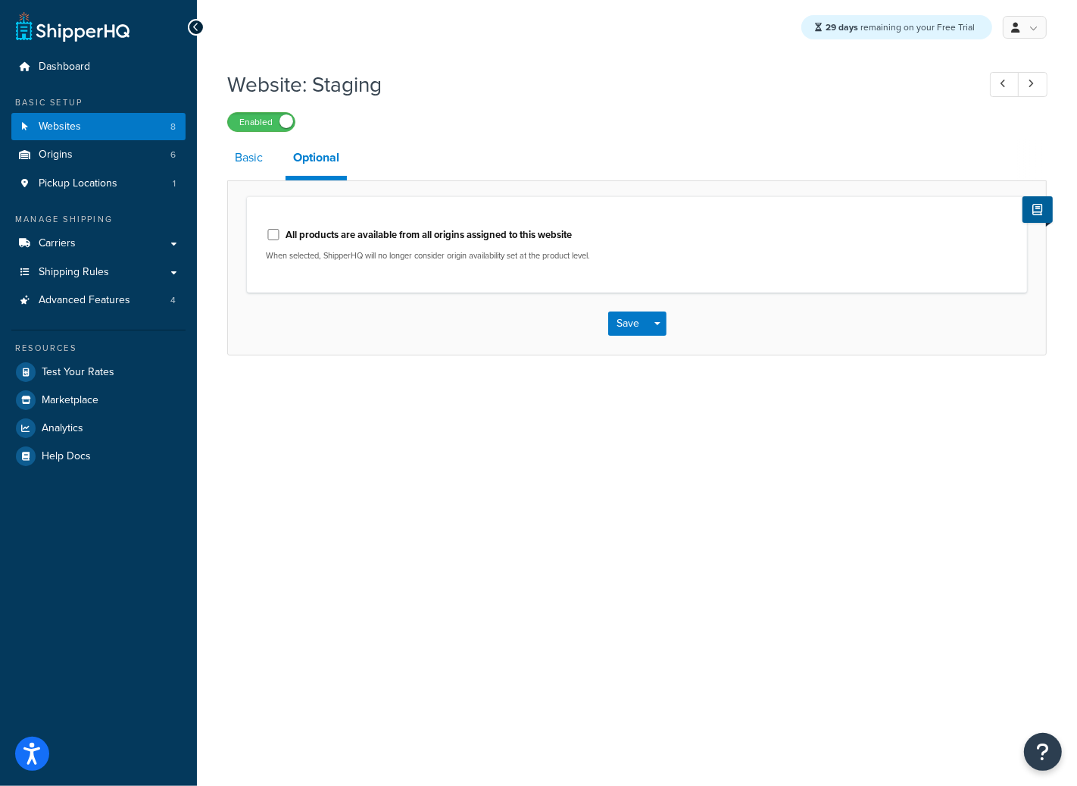
click at [238, 165] on link "Basic" at bounding box center [248, 157] width 43 height 36
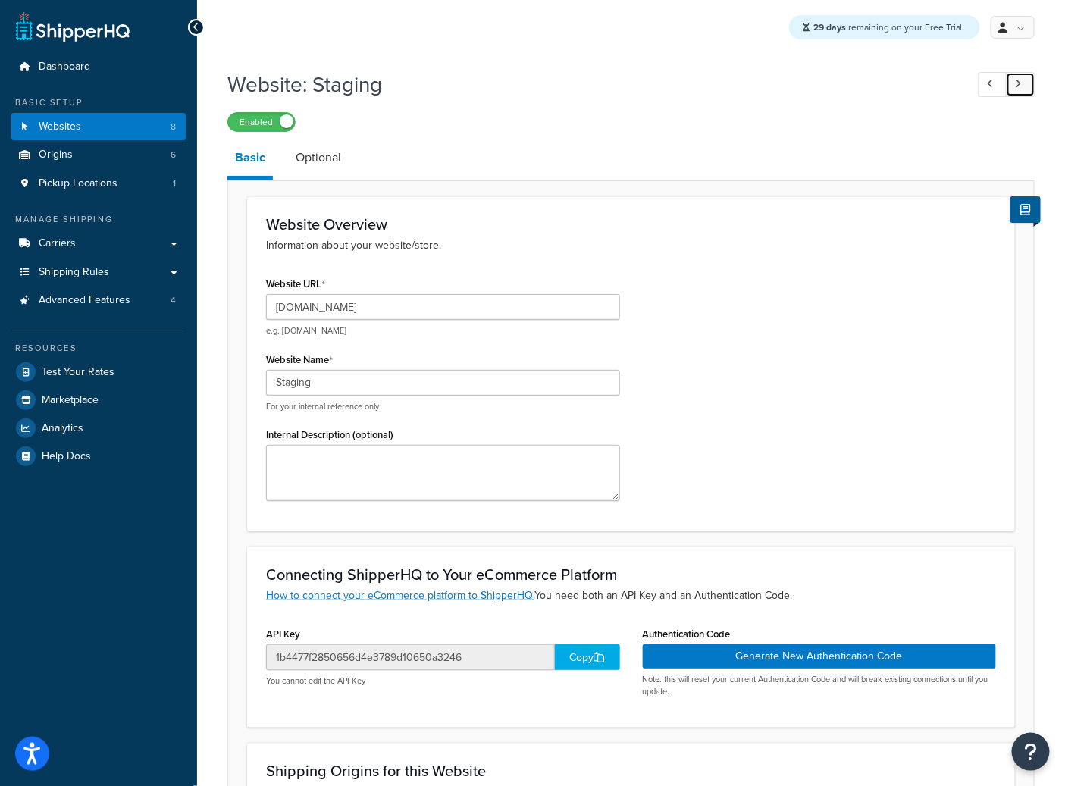
click at [1029, 89] on link at bounding box center [1020, 84] width 30 height 25
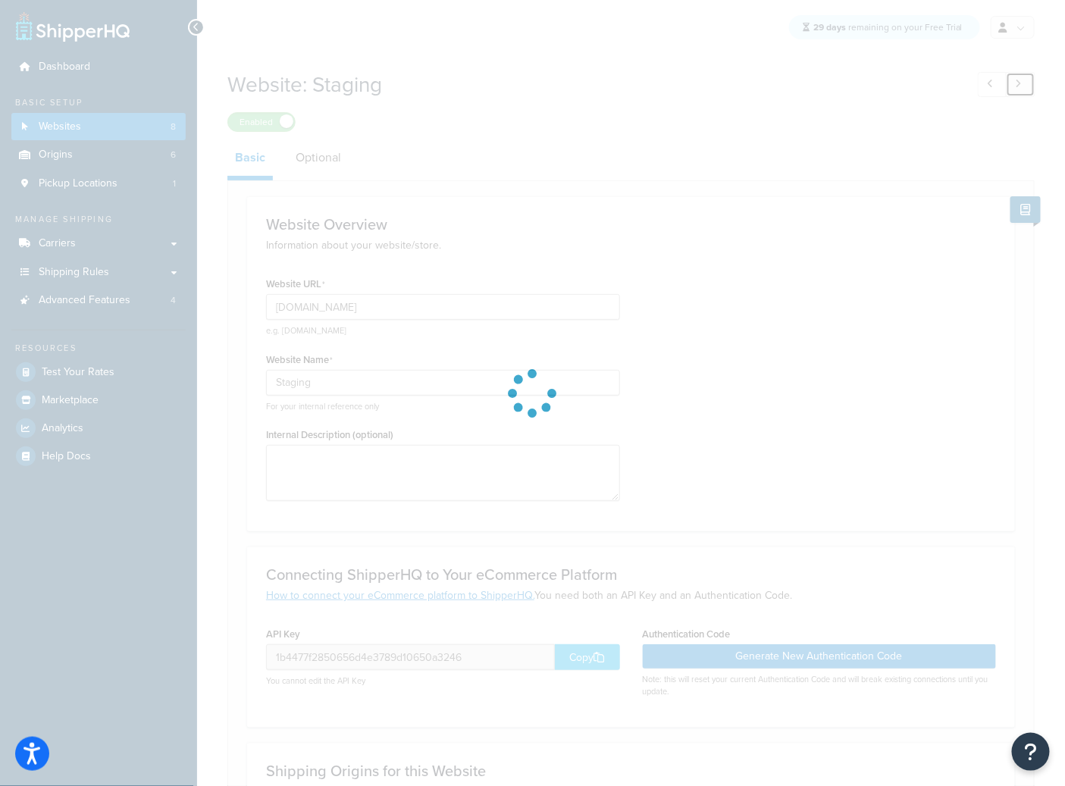
type input "http://bktn-001.dx.commercecloud.salesforce.com"
type input "BKTN 001"
type input "847c357860741facb2788960a47ace4c"
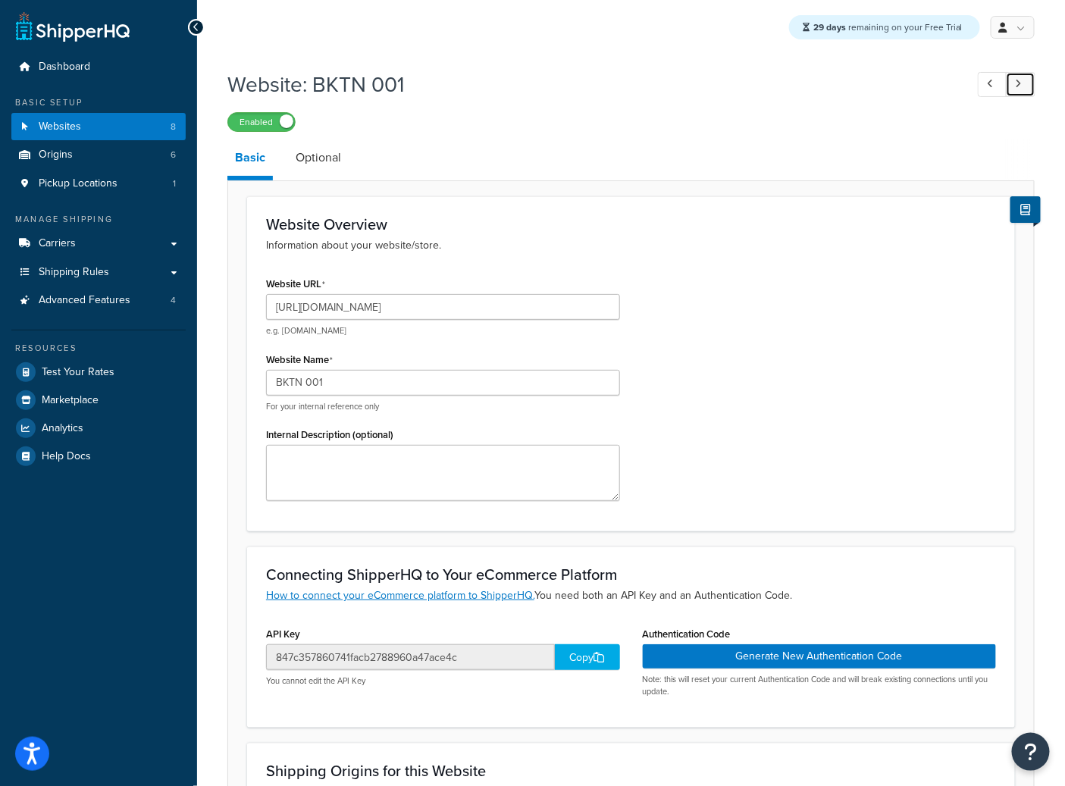
click at [1027, 89] on link at bounding box center [1020, 84] width 30 height 25
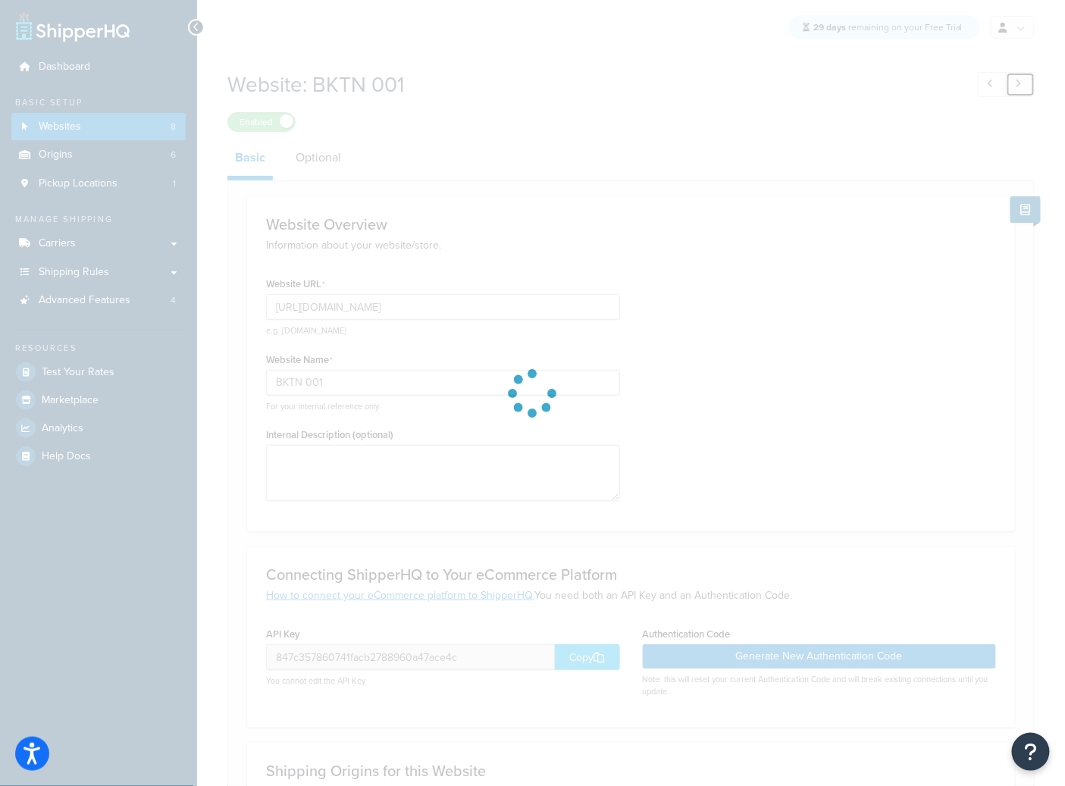
type input "https://solobrands--dev1.sandbox.my.salesforce.com/"
type input "B2B-Development"
type input "b9203e3f3bb8e41ec7716d7ce92cd923"
select select "146880"
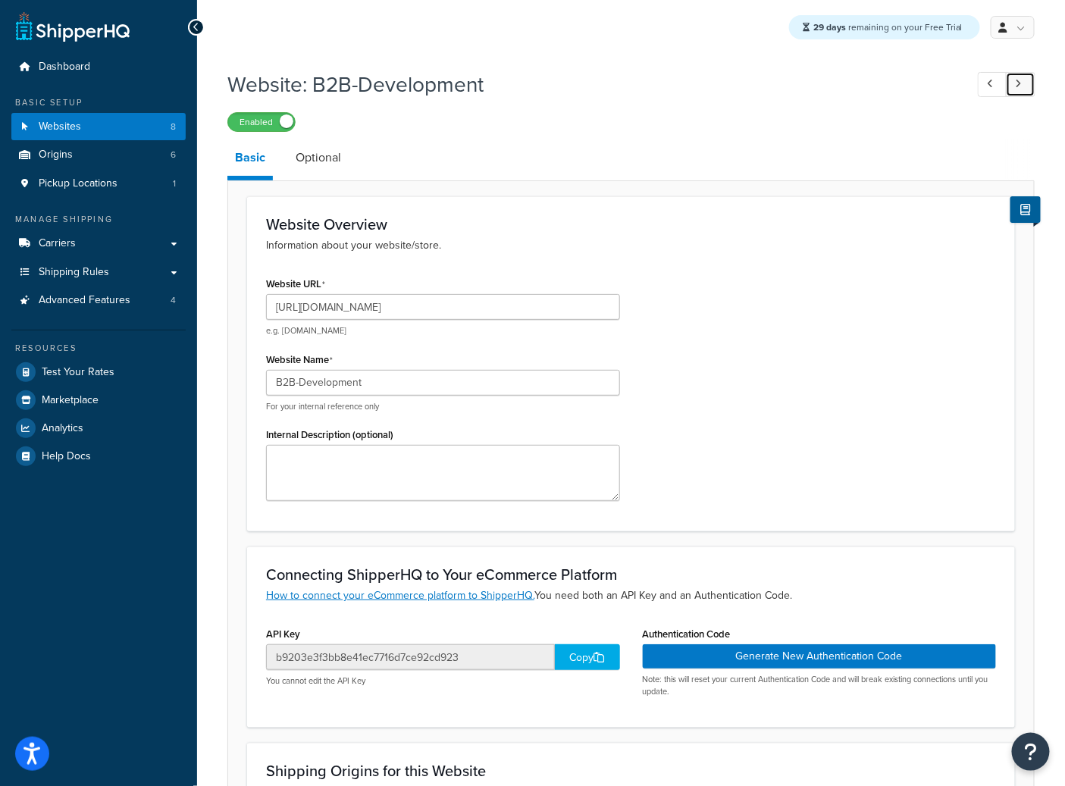
click at [1027, 89] on link at bounding box center [1020, 84] width 30 height 25
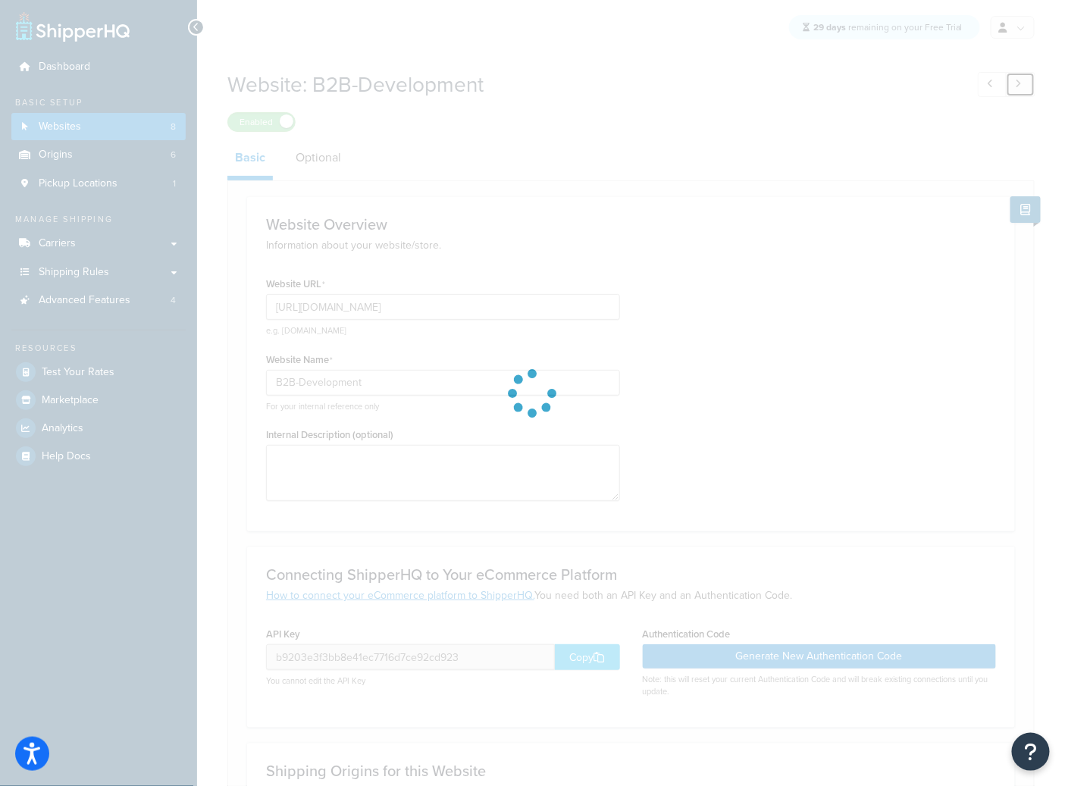
type input "https://solobrands--qa.sandbox.my.salesforce.com/"
type input "B2B-QA"
type input "e288d04bf8d66c63fa44510485a0aaab"
click at [1027, 89] on link at bounding box center [1020, 84] width 30 height 25
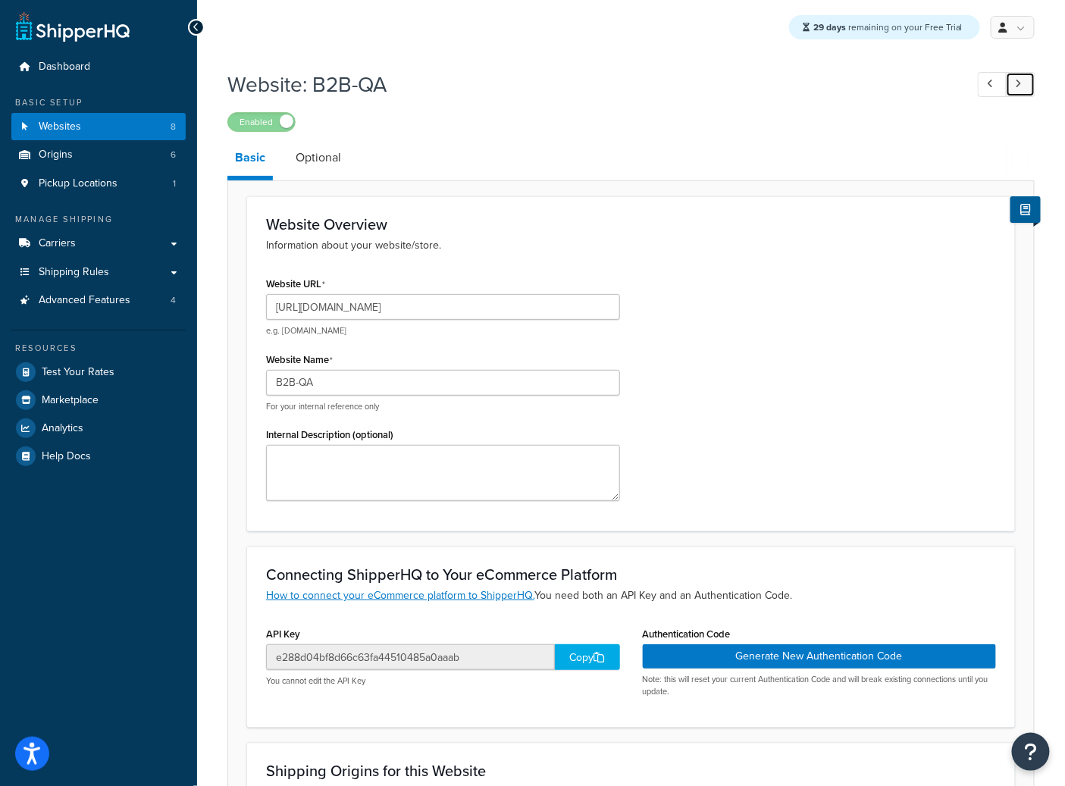
type input "production-na01-solobrands.demandware.net"
type input "Production SFCC"
type input "e4235a512fd3950ab03eef853319cac5"
select select "139328"
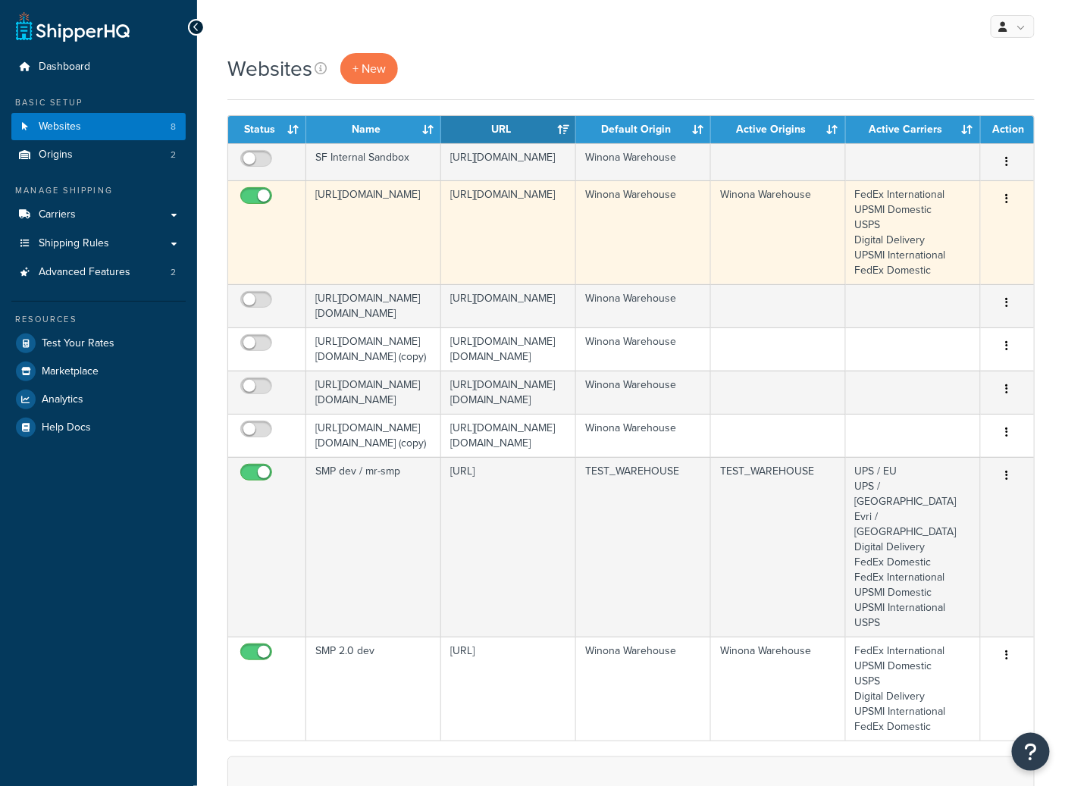
click at [370, 245] on td "[URL][DOMAIN_NAME]" at bounding box center [373, 232] width 135 height 104
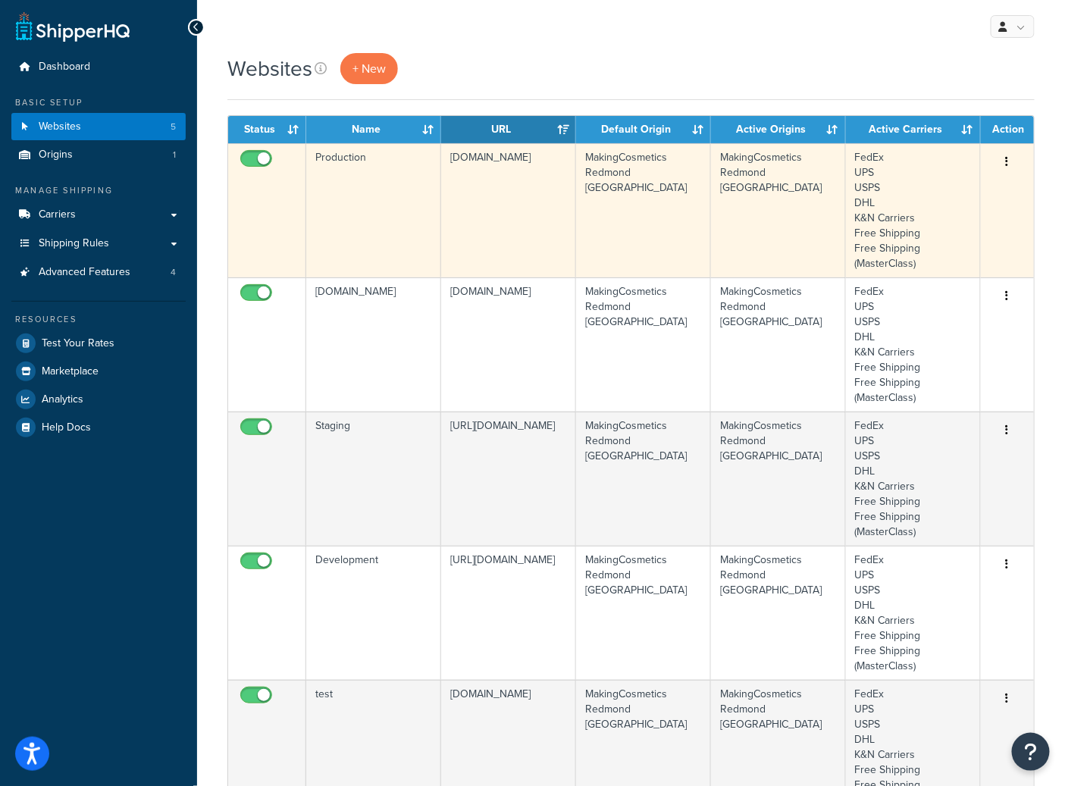
click at [356, 182] on td "Production" at bounding box center [373, 210] width 135 height 134
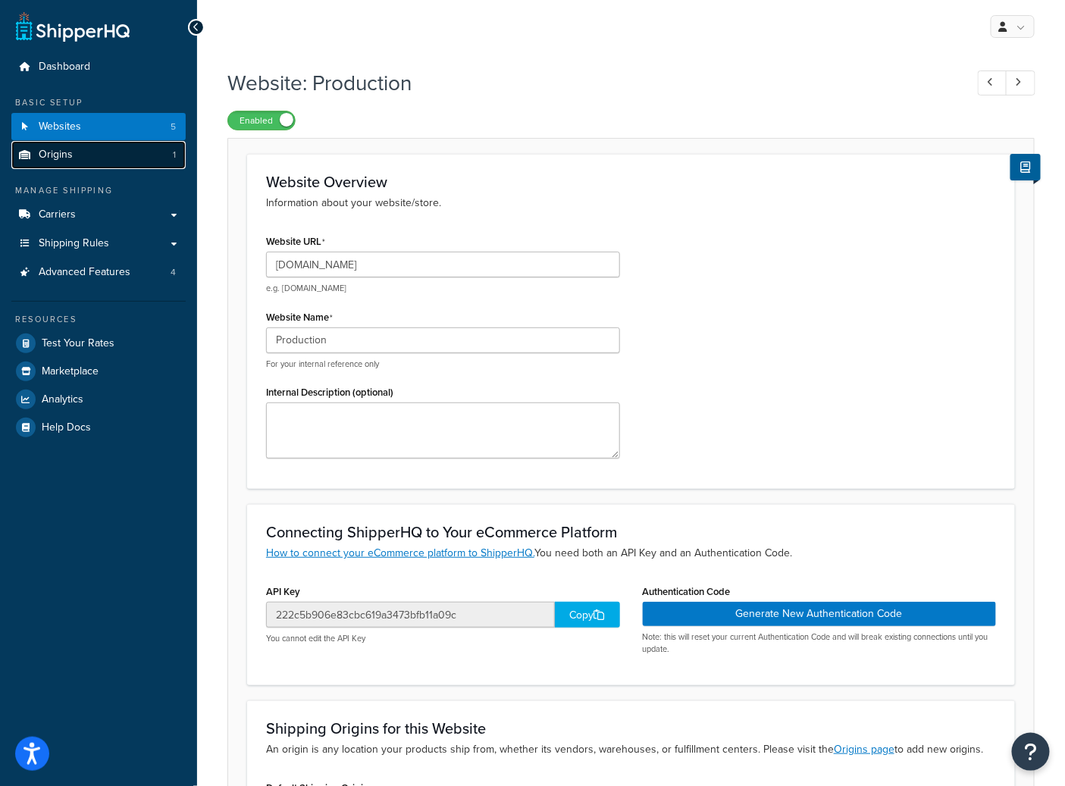
click at [106, 155] on link "Origins 1" at bounding box center [98, 155] width 174 height 28
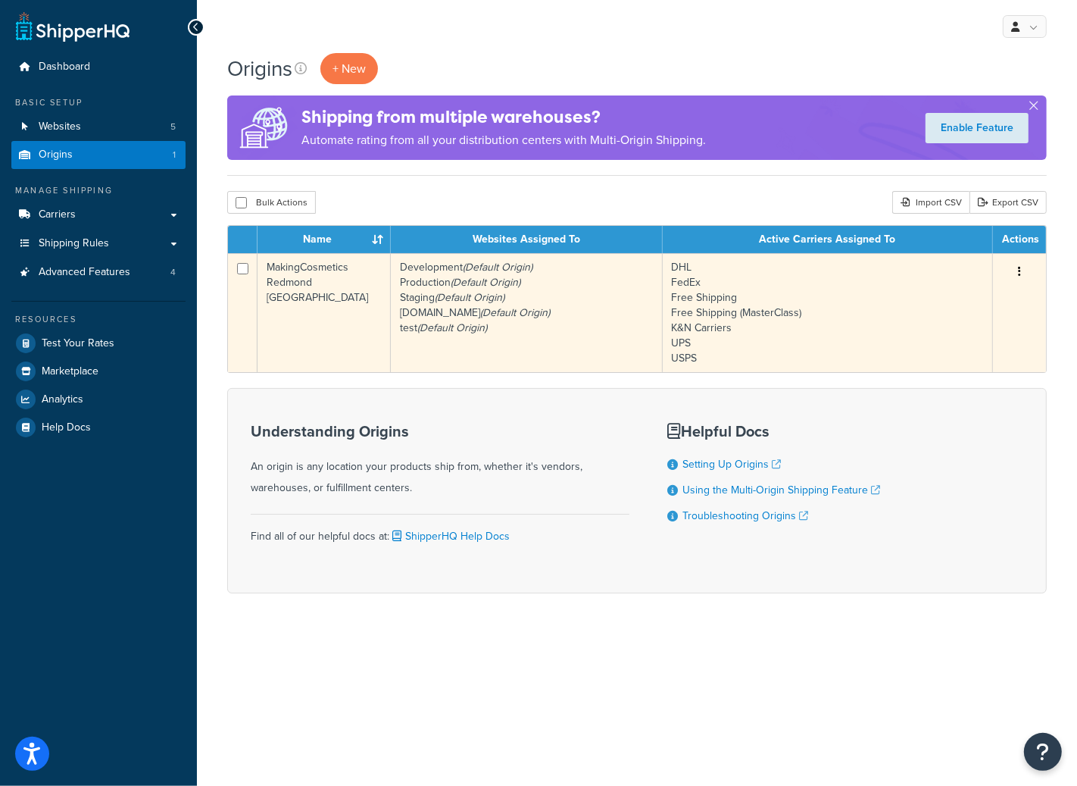
click at [434, 304] on td "Development (Default Origin) Production (Default Origin) Staging (Default Origi…" at bounding box center [526, 312] width 271 height 119
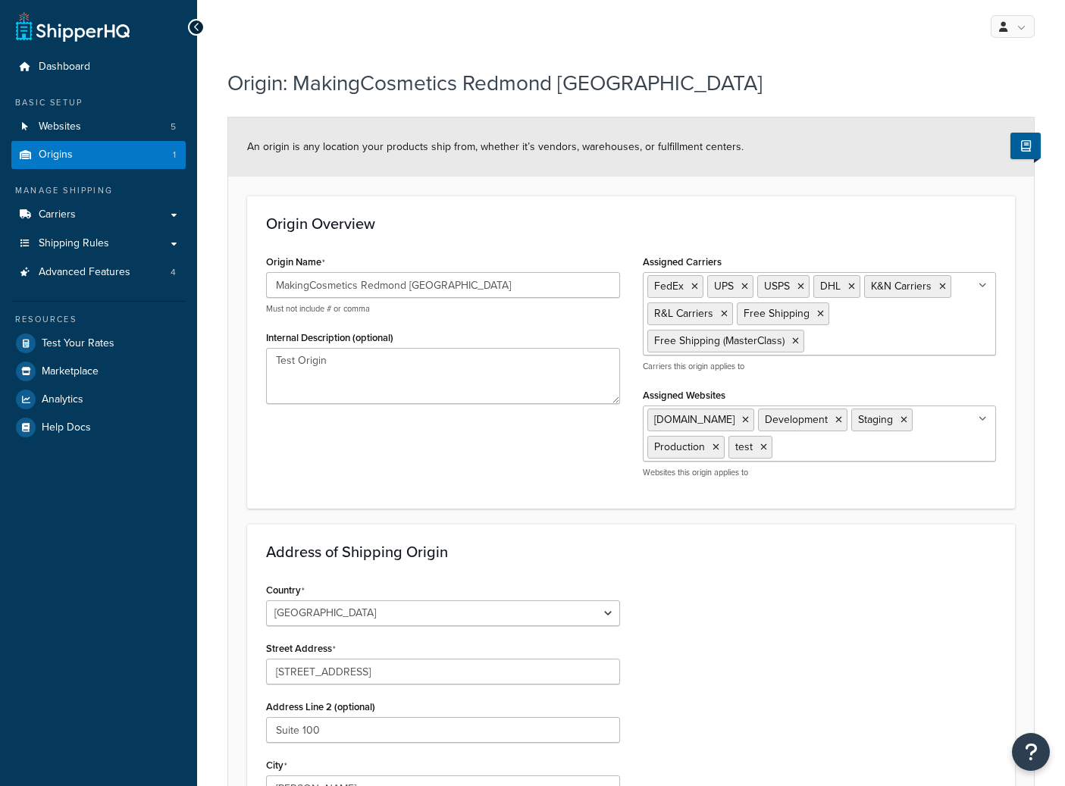
select select "47"
click at [96, 124] on link "Websites 5" at bounding box center [98, 127] width 174 height 28
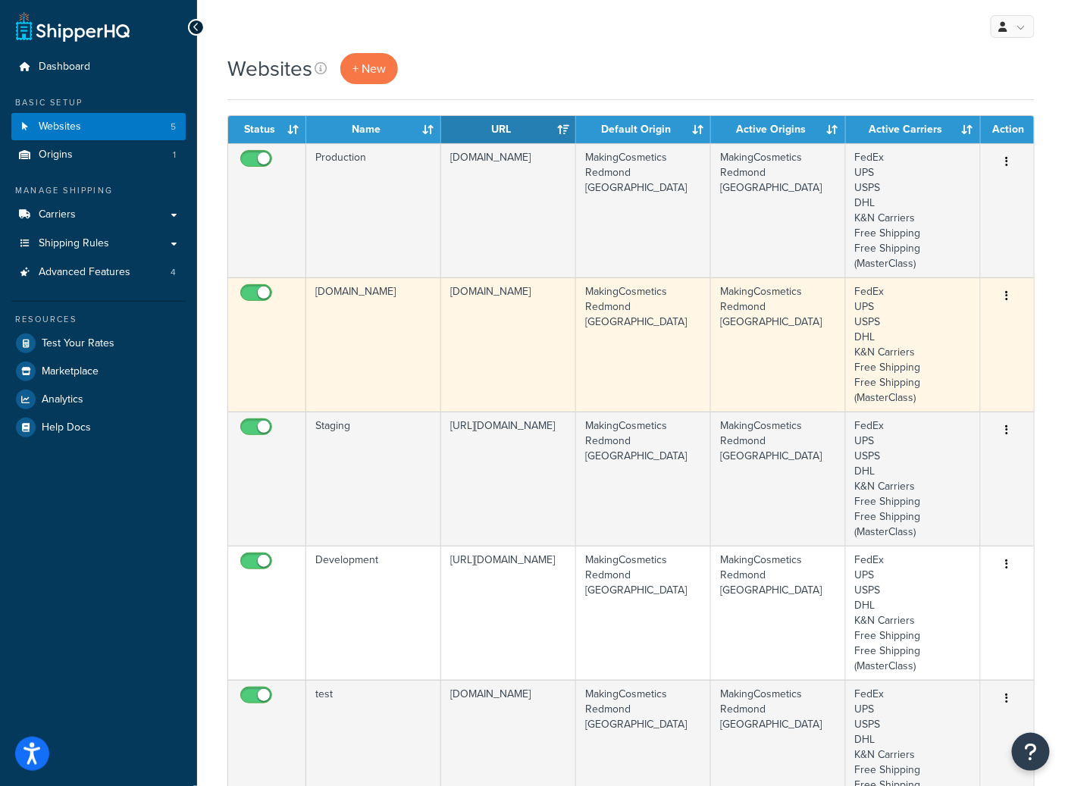
click at [405, 364] on td "[DOMAIN_NAME]" at bounding box center [373, 344] width 135 height 134
